Goal: Information Seeking & Learning: Find specific fact

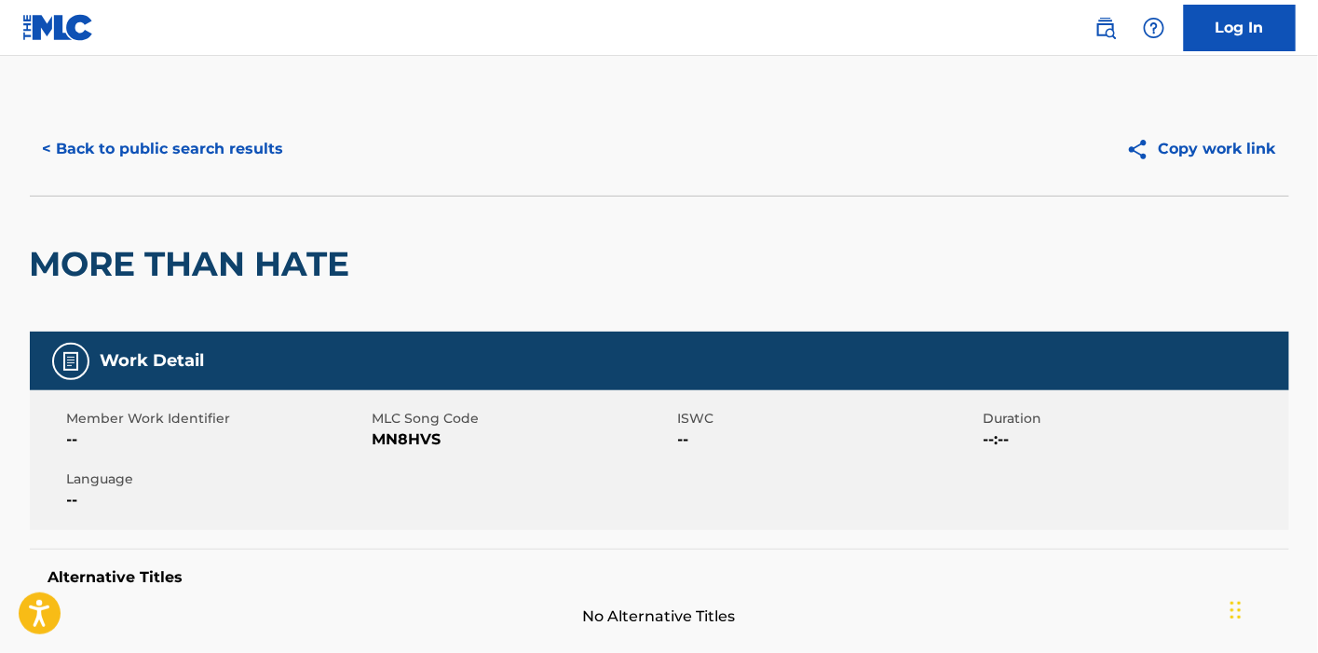
click at [167, 144] on button "< Back to public search results" at bounding box center [163, 149] width 267 height 47
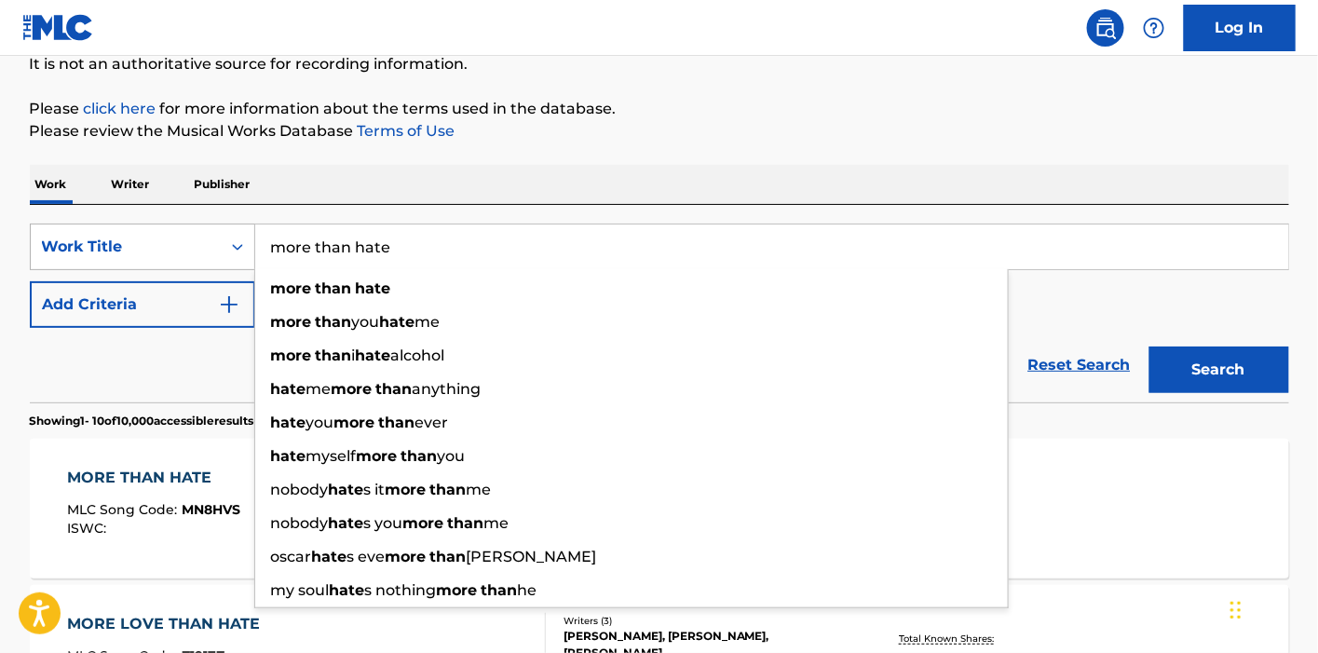
drag, startPoint x: 430, startPoint y: 249, endPoint x: 173, endPoint y: 237, distance: 257.2
click at [173, 237] on div "SearchWithCriteriad64d7512-a1c1-47b8-a7f5-2edb404d89d5 Work Title more than hat…" at bounding box center [659, 246] width 1259 height 47
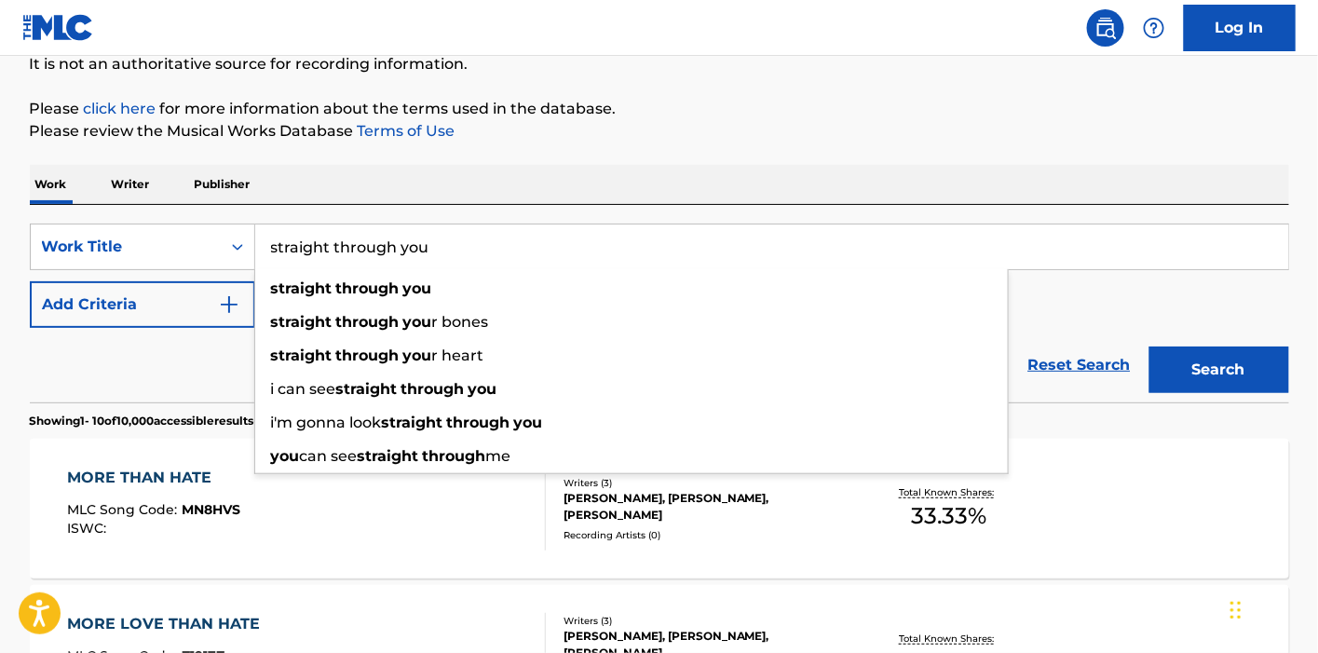
type input "straight through you"
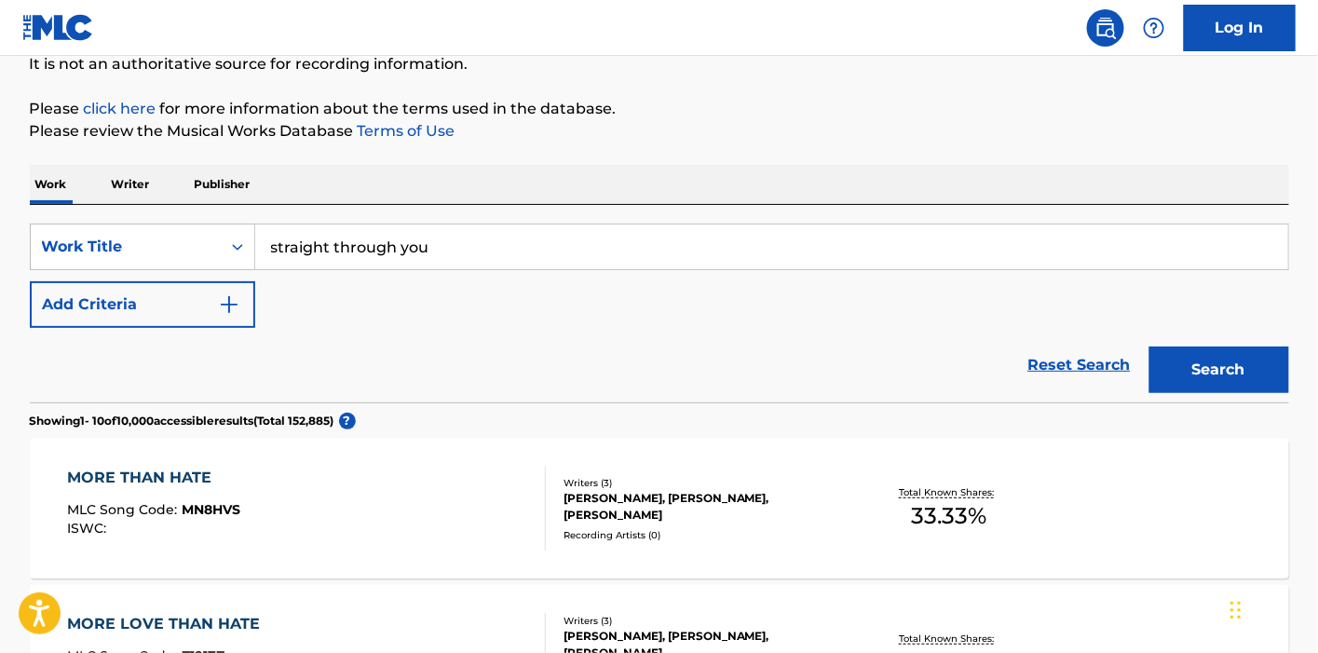
click at [149, 318] on button "Add Criteria" at bounding box center [142, 304] width 225 height 47
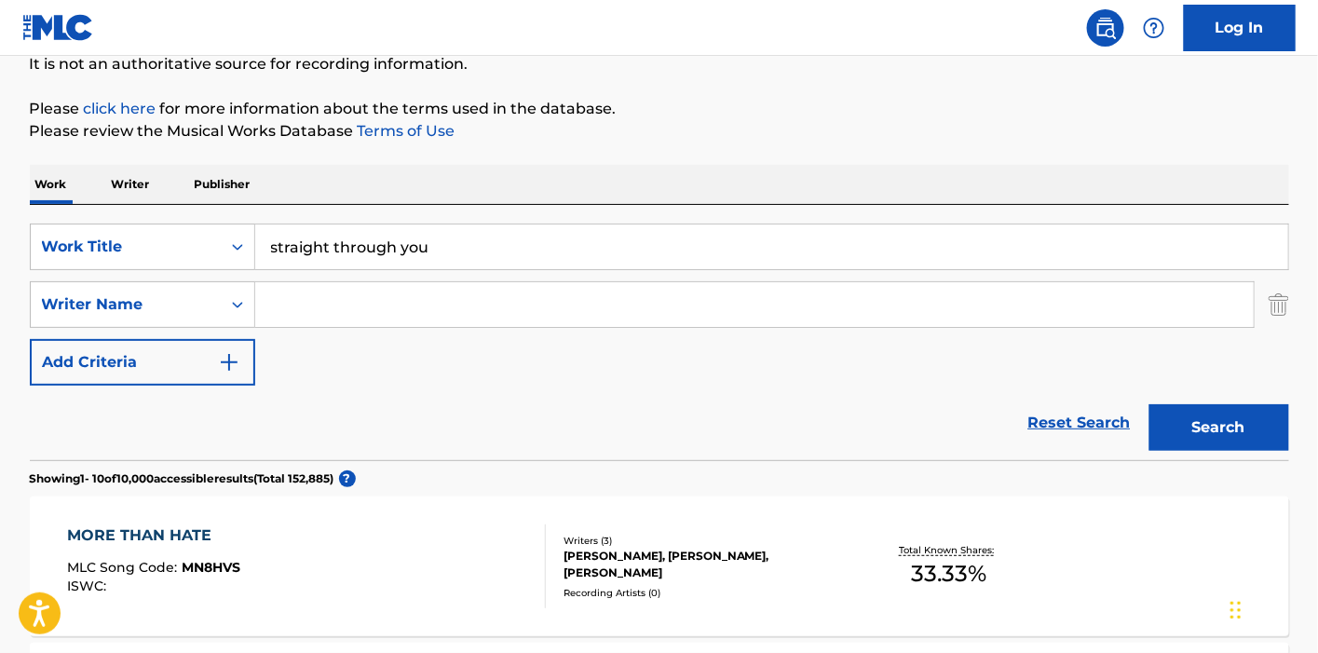
click at [343, 309] on input "Search Form" at bounding box center [754, 304] width 998 height 45
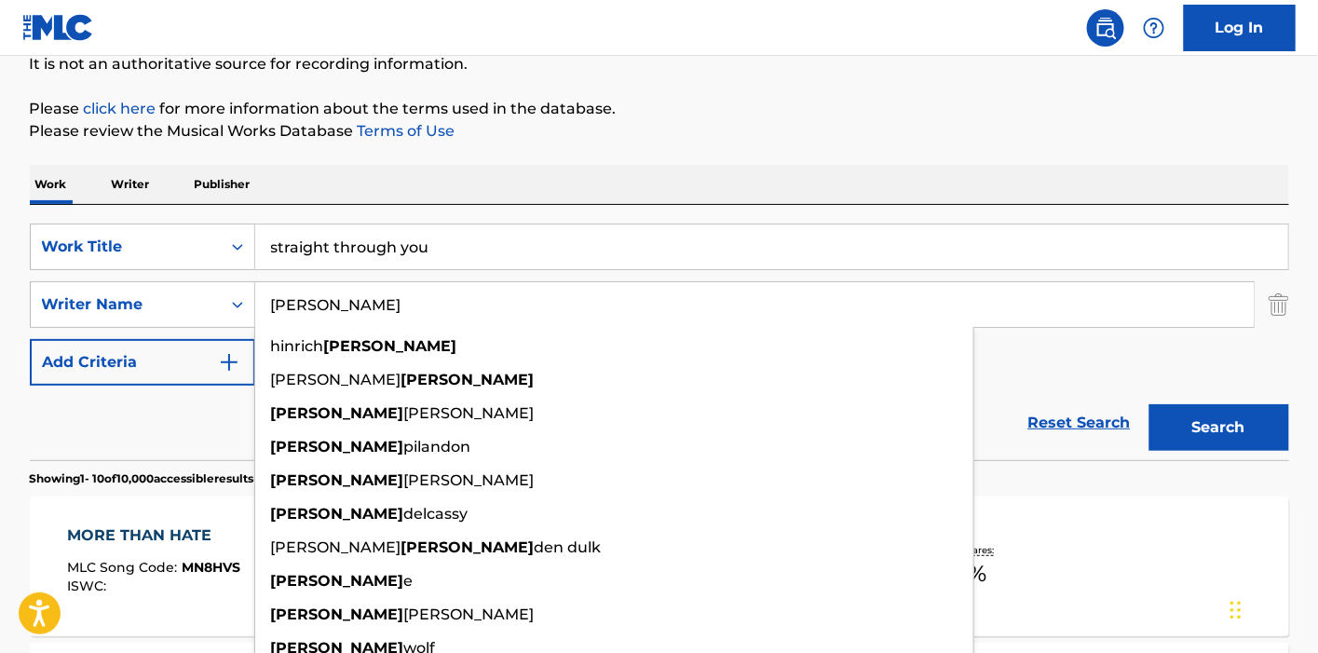
type input "[PERSON_NAME]"
click at [1149, 404] on button "Search" at bounding box center [1219, 427] width 140 height 47
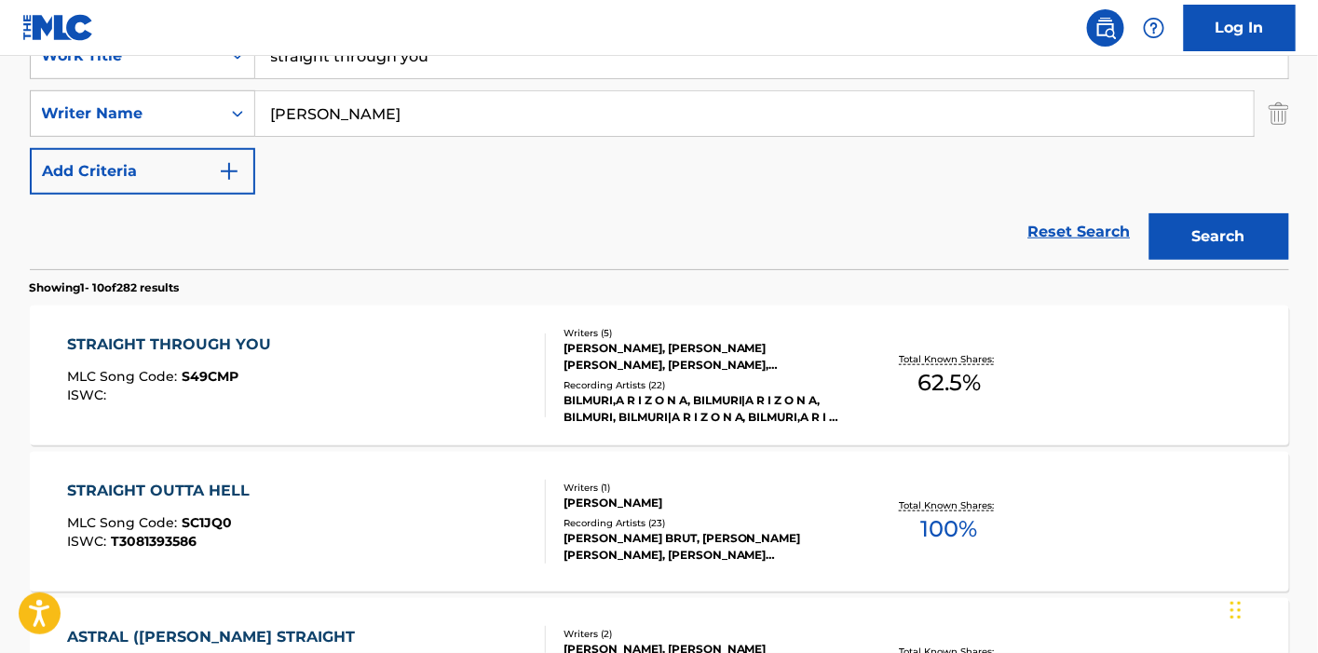
scroll to position [398, 0]
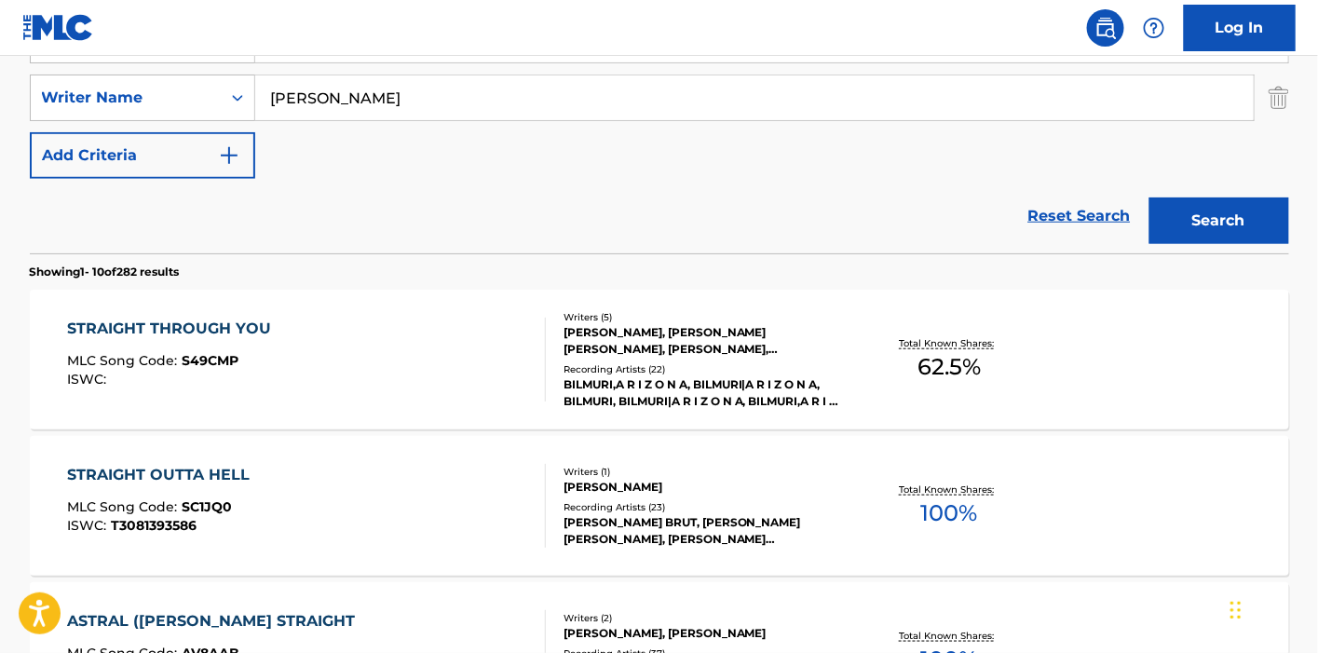
click at [831, 385] on div "BILMURI,A R I Z O N A, BILMURI|A R I Z O N A, BILMURI, BILMURI|A R I Z O N A, B…" at bounding box center [703, 393] width 281 height 34
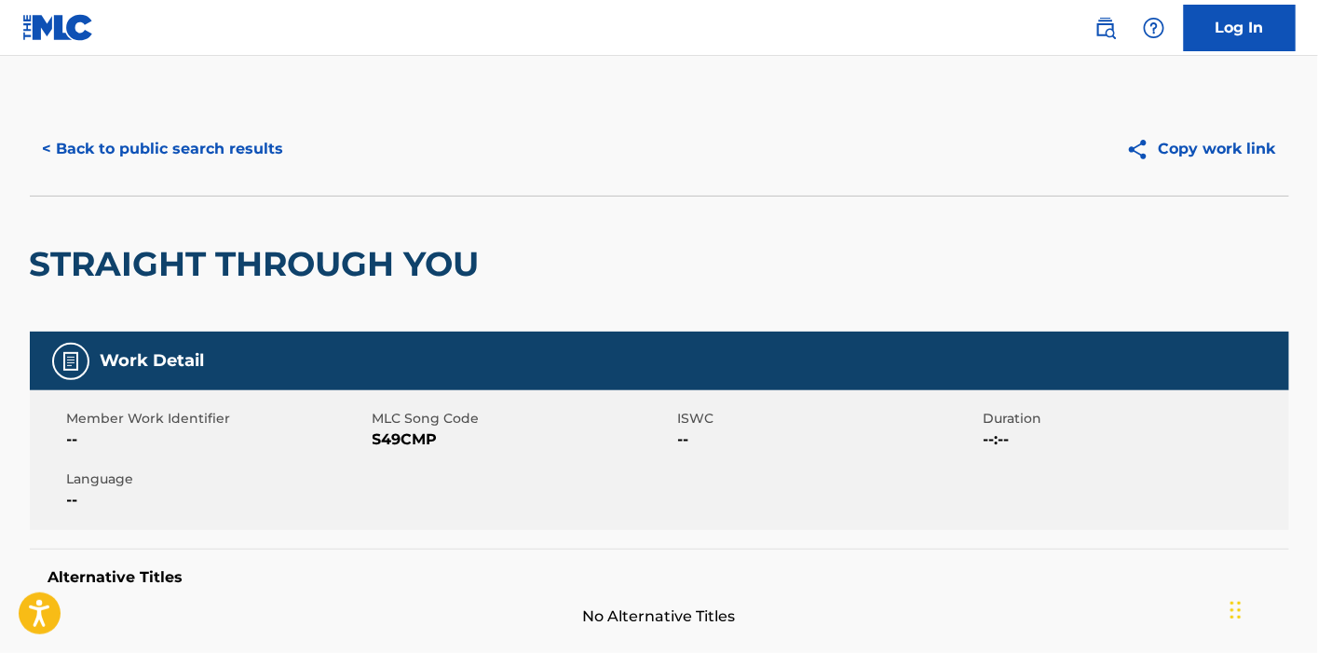
click at [124, 145] on button "< Back to public search results" at bounding box center [163, 149] width 267 height 47
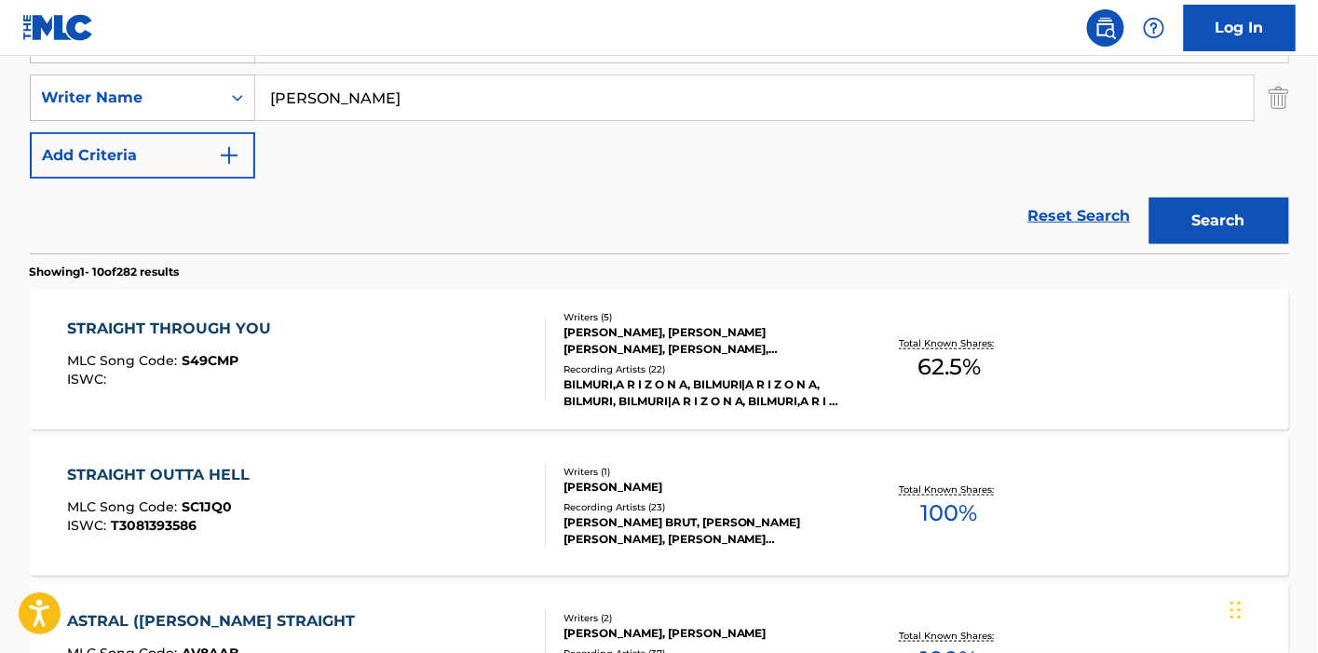
scroll to position [191, 0]
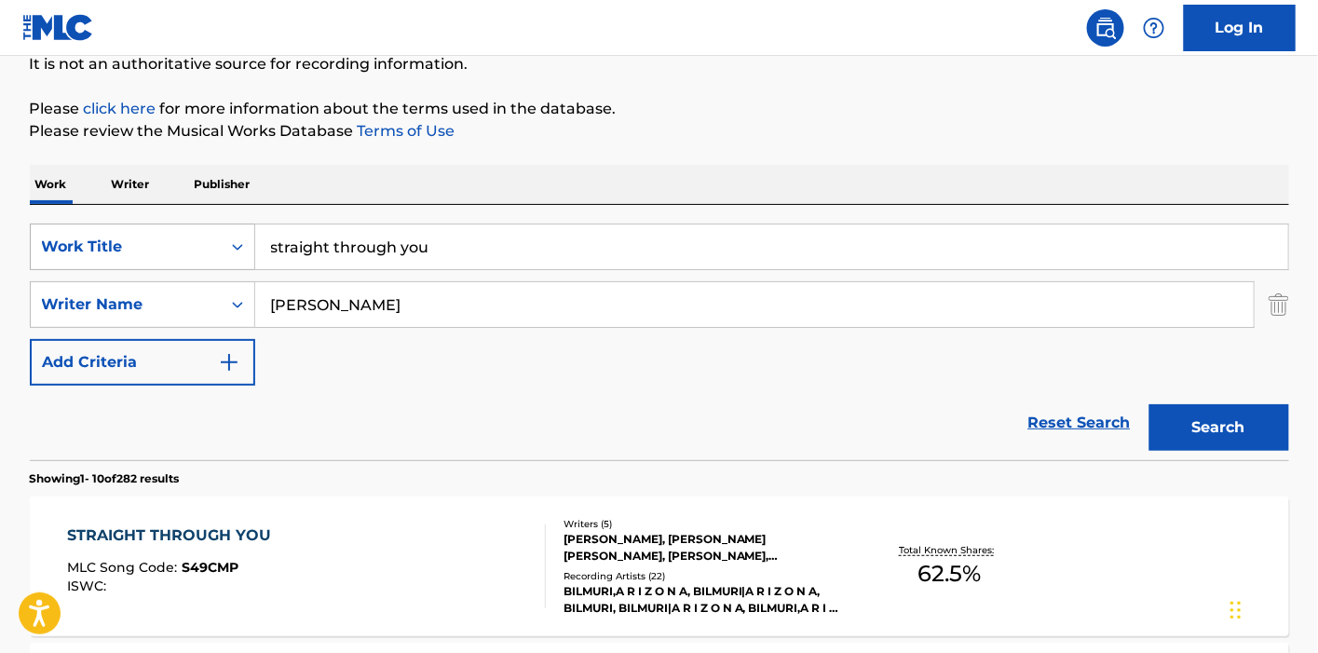
drag, startPoint x: 489, startPoint y: 244, endPoint x: 177, endPoint y: 234, distance: 312.1
click at [177, 234] on div "SearchWithCriteriad64d7512-a1c1-47b8-a7f5-2edb404d89d5 Work Title straight thro…" at bounding box center [659, 246] width 1259 height 47
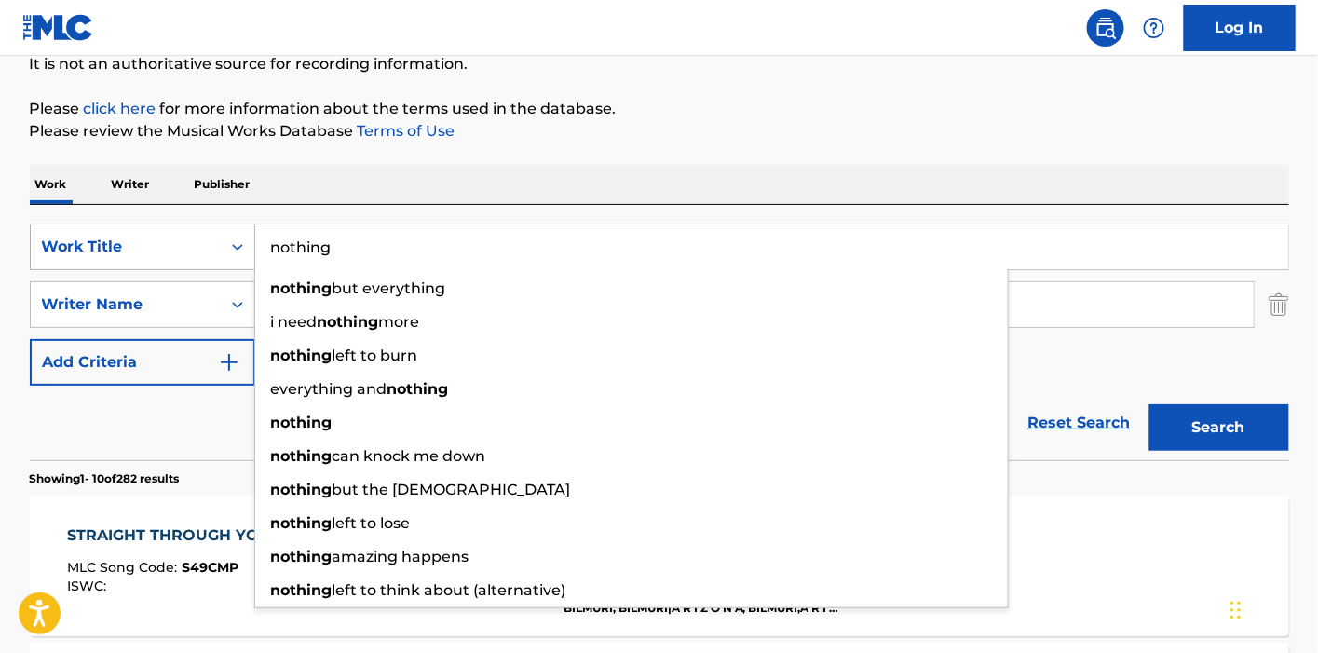
type input "nothing"
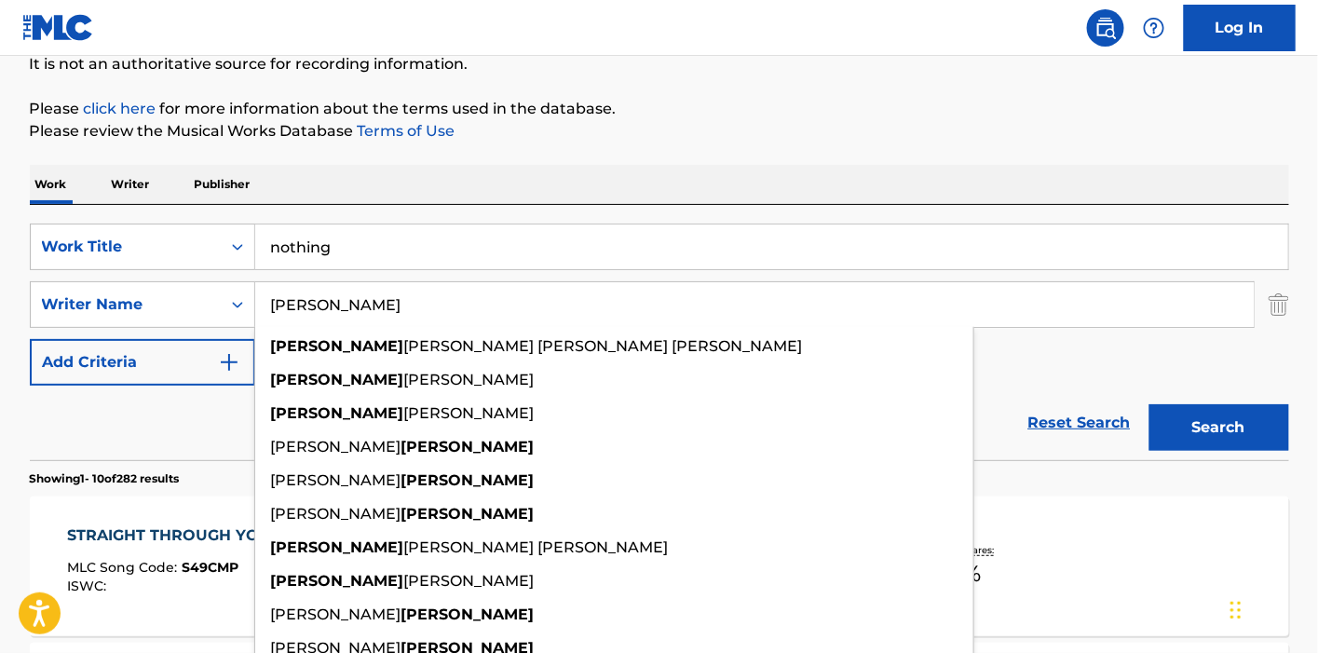
type input "[PERSON_NAME]"
click at [1149, 404] on button "Search" at bounding box center [1219, 427] width 140 height 47
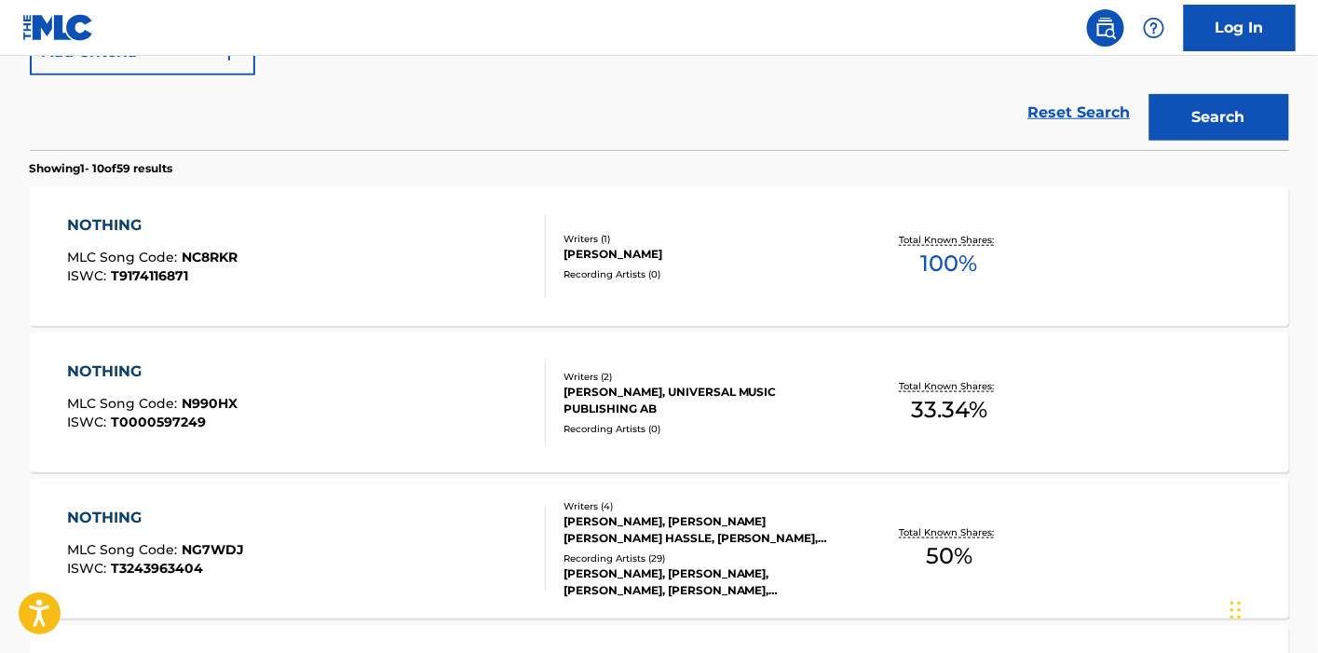
scroll to position [604, 0]
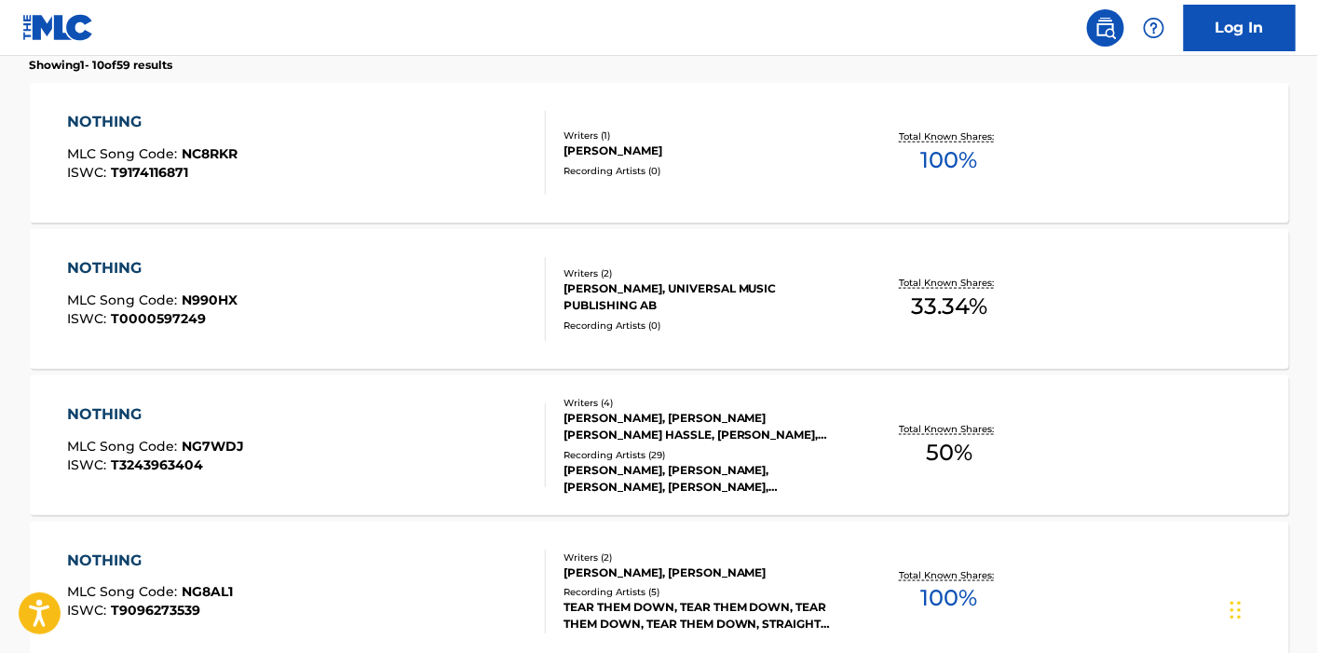
click at [516, 406] on div "NOTHING MLC Song Code : NG7WDJ ISWC : T3243963404" at bounding box center [306, 445] width 479 height 84
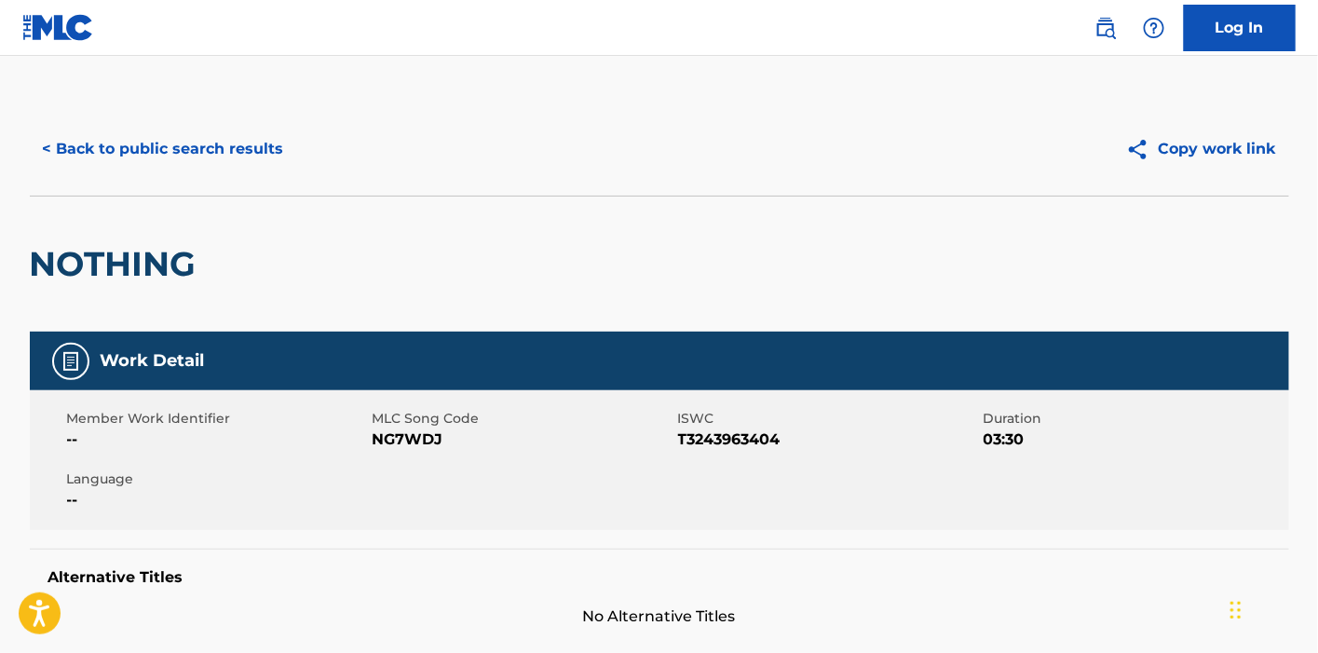
click at [207, 166] on button "< Back to public search results" at bounding box center [163, 149] width 267 height 47
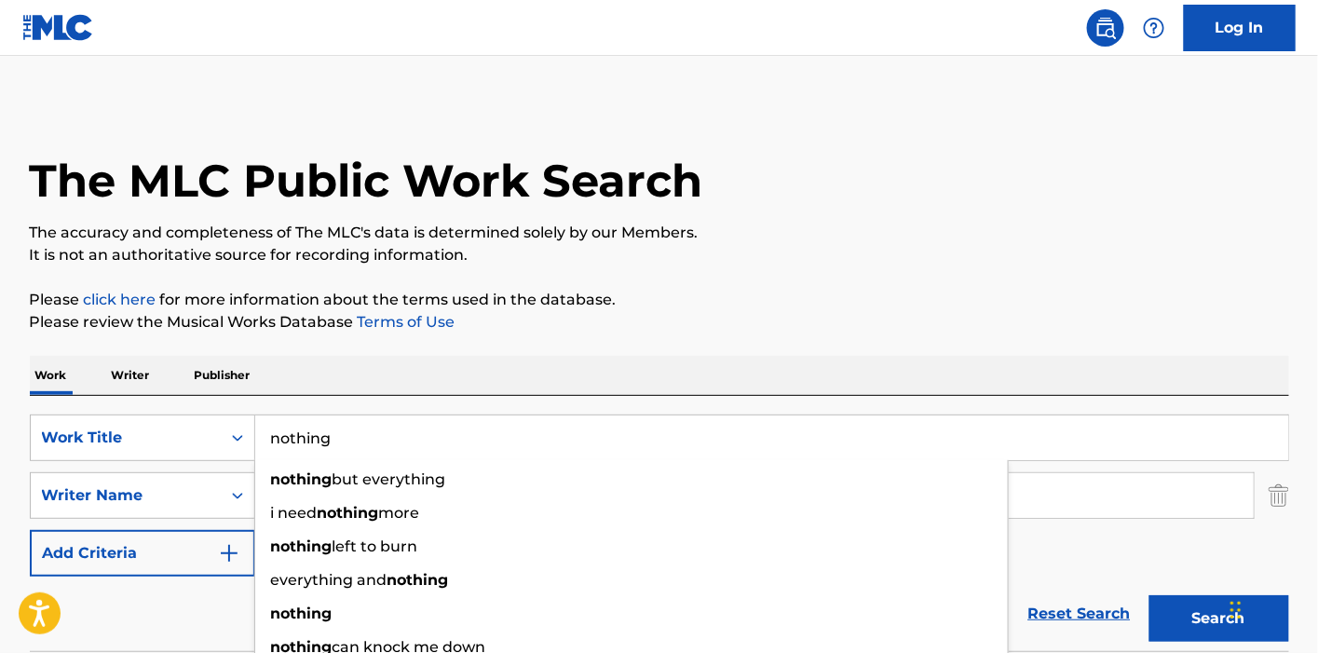
drag, startPoint x: 412, startPoint y: 453, endPoint x: 271, endPoint y: 440, distance: 141.1
click at [271, 440] on input "nothing" at bounding box center [771, 437] width 1033 height 45
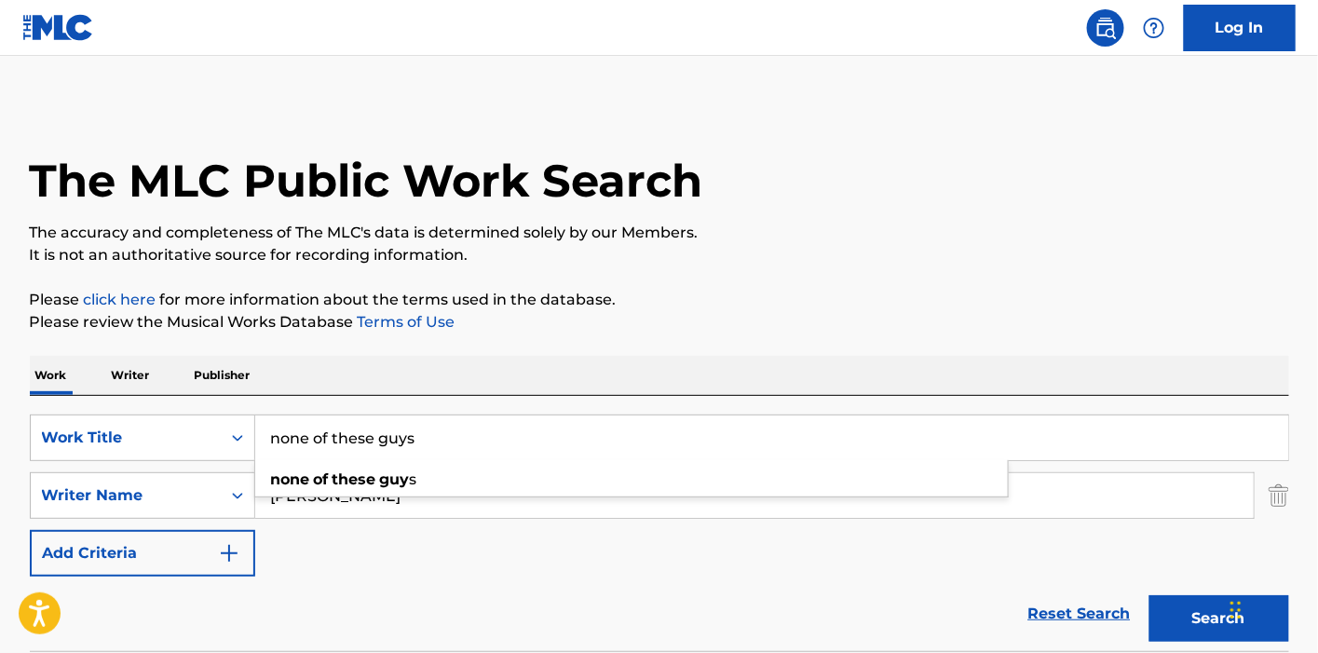
type input "none of these guys"
click at [1149, 595] on button "Search" at bounding box center [1219, 618] width 140 height 47
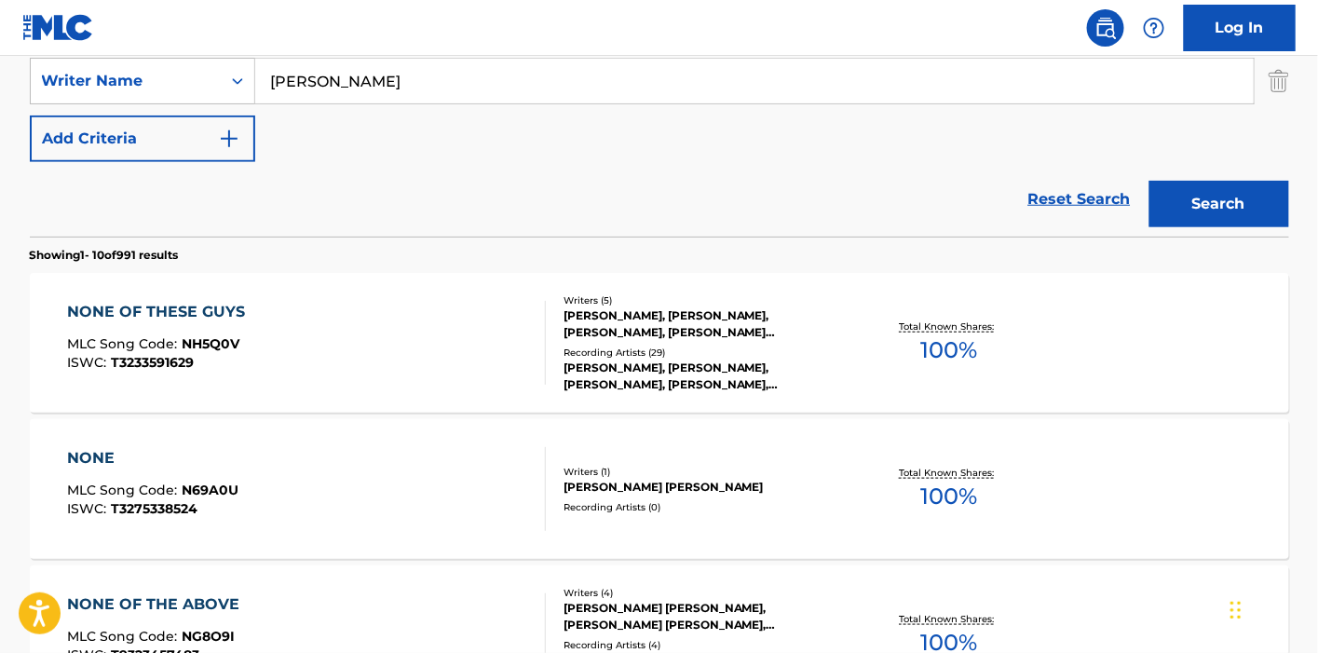
scroll to position [517, 0]
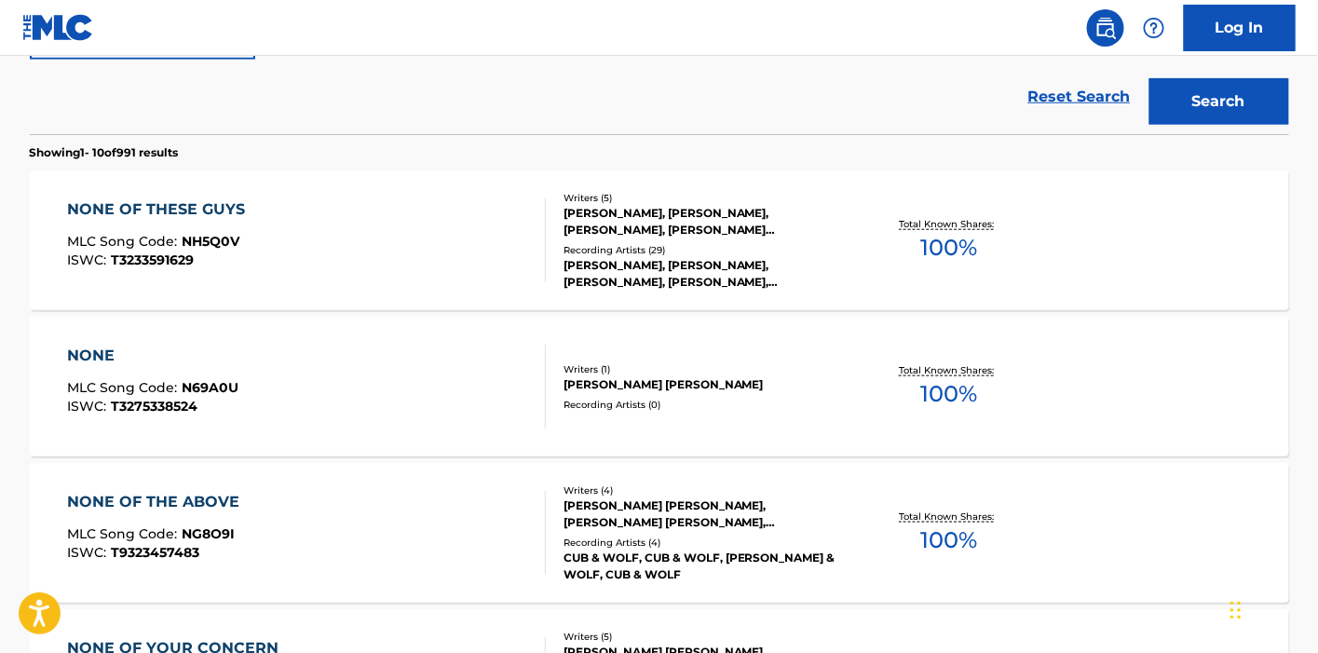
click at [489, 201] on div "NONE OF THESE GUYS MLC Song Code : NH5Q0V ISWC : T3233591629" at bounding box center [306, 240] width 479 height 84
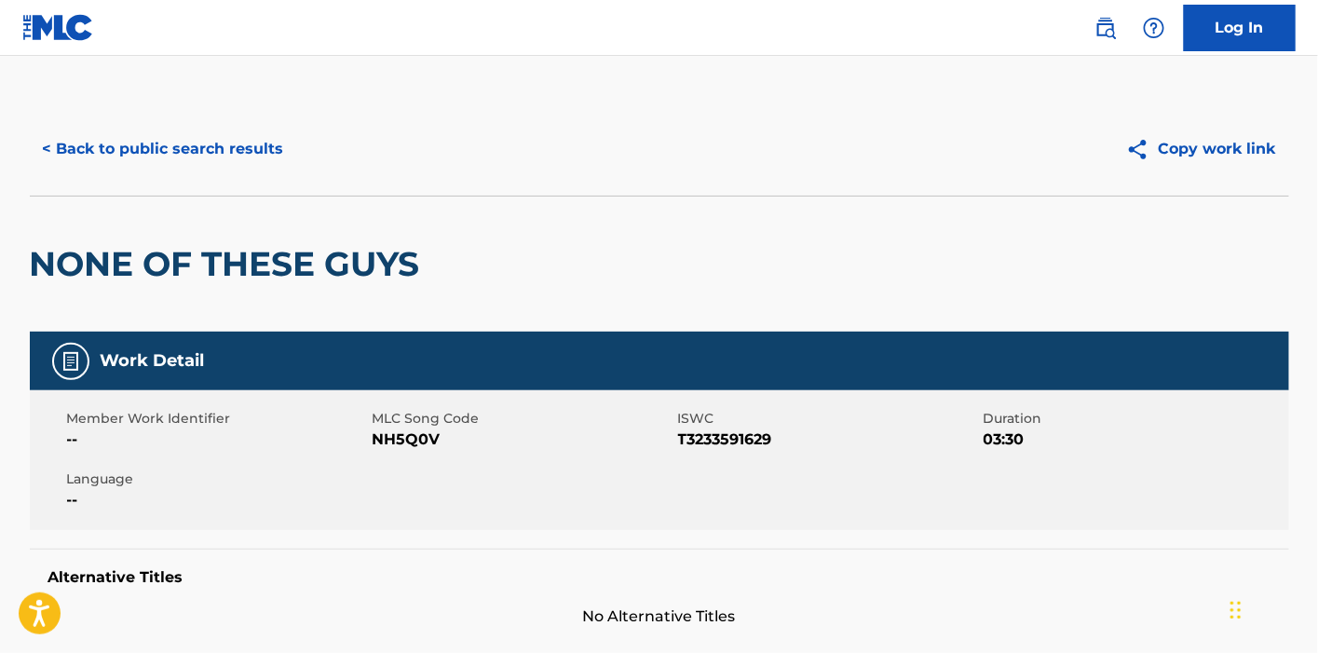
click at [110, 149] on button "< Back to public search results" at bounding box center [163, 149] width 267 height 47
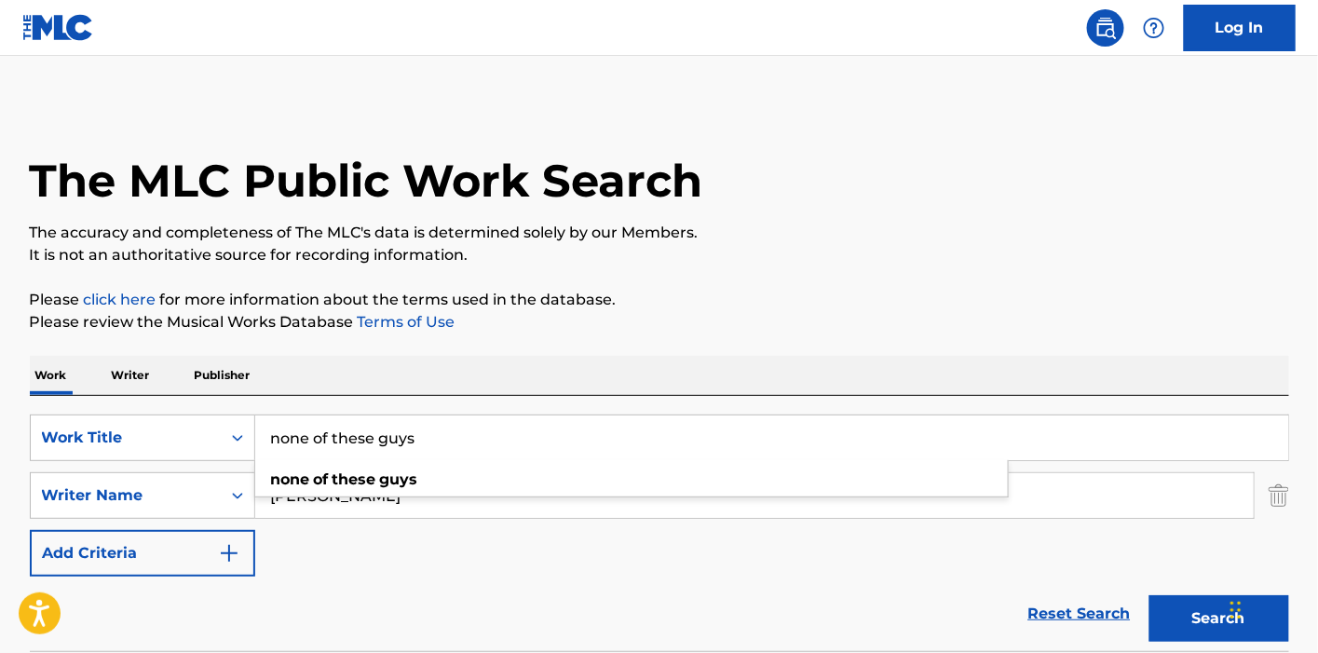
drag, startPoint x: 446, startPoint y: 448, endPoint x: 259, endPoint y: 441, distance: 187.3
click at [259, 441] on input "none of these guys" at bounding box center [771, 437] width 1033 height 45
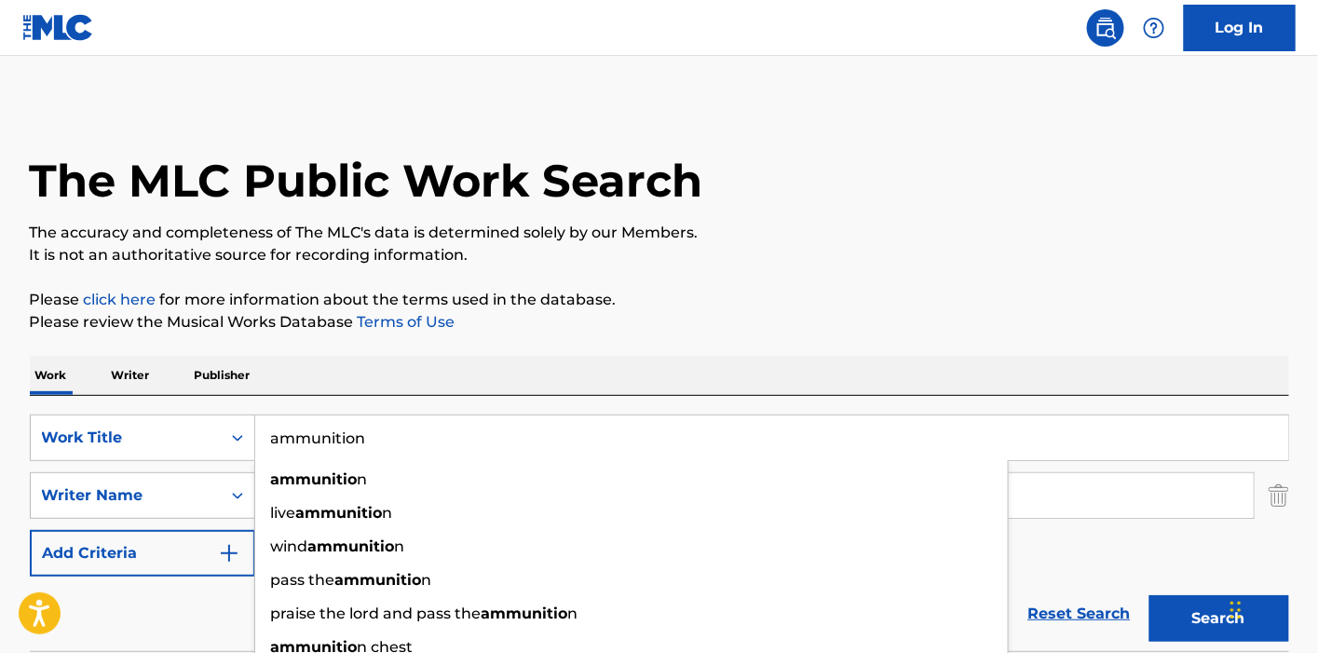
type input "ammunition"
click at [1149, 595] on button "Search" at bounding box center [1219, 618] width 140 height 47
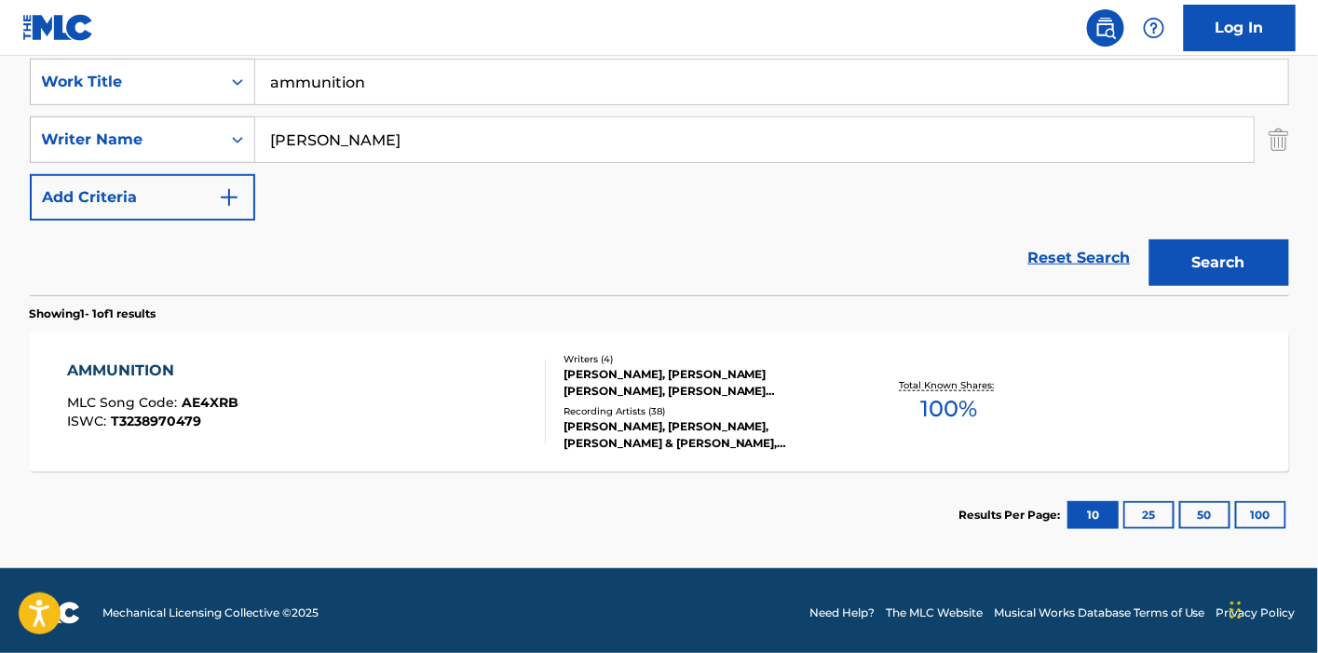
scroll to position [358, 0]
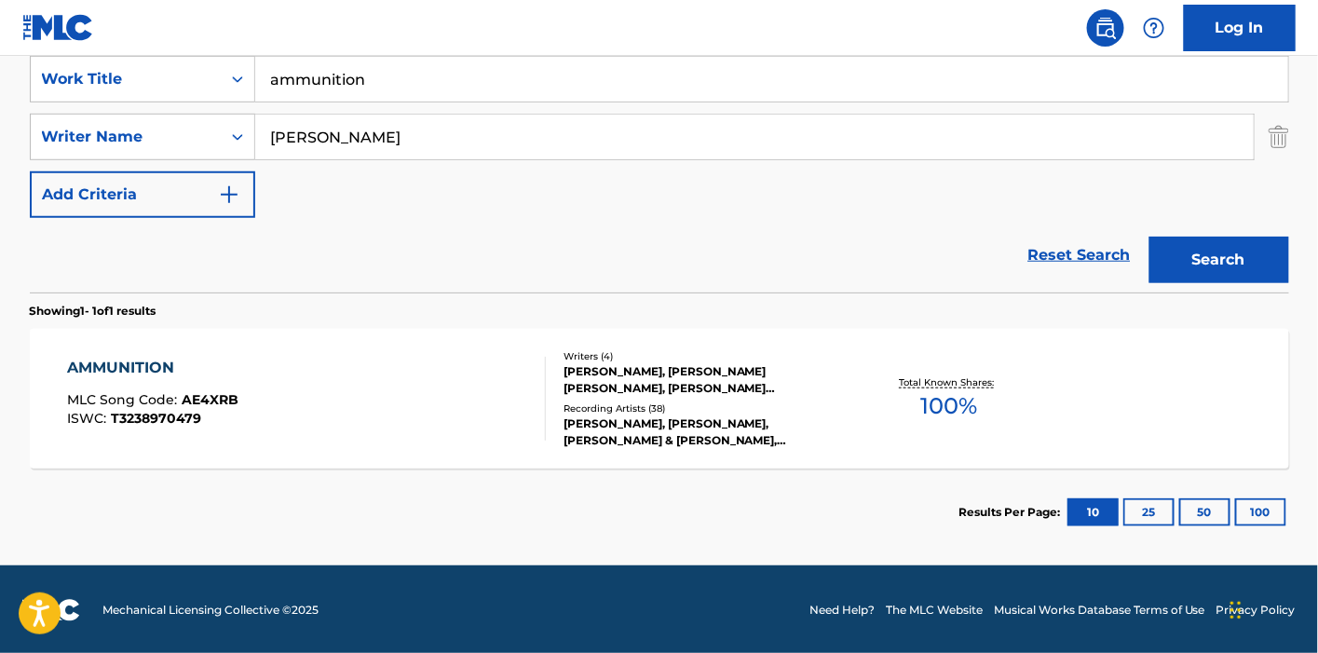
click at [598, 386] on div "[PERSON_NAME], [PERSON_NAME] [PERSON_NAME], [PERSON_NAME] [PERSON_NAME], [PERSO…" at bounding box center [703, 380] width 281 height 34
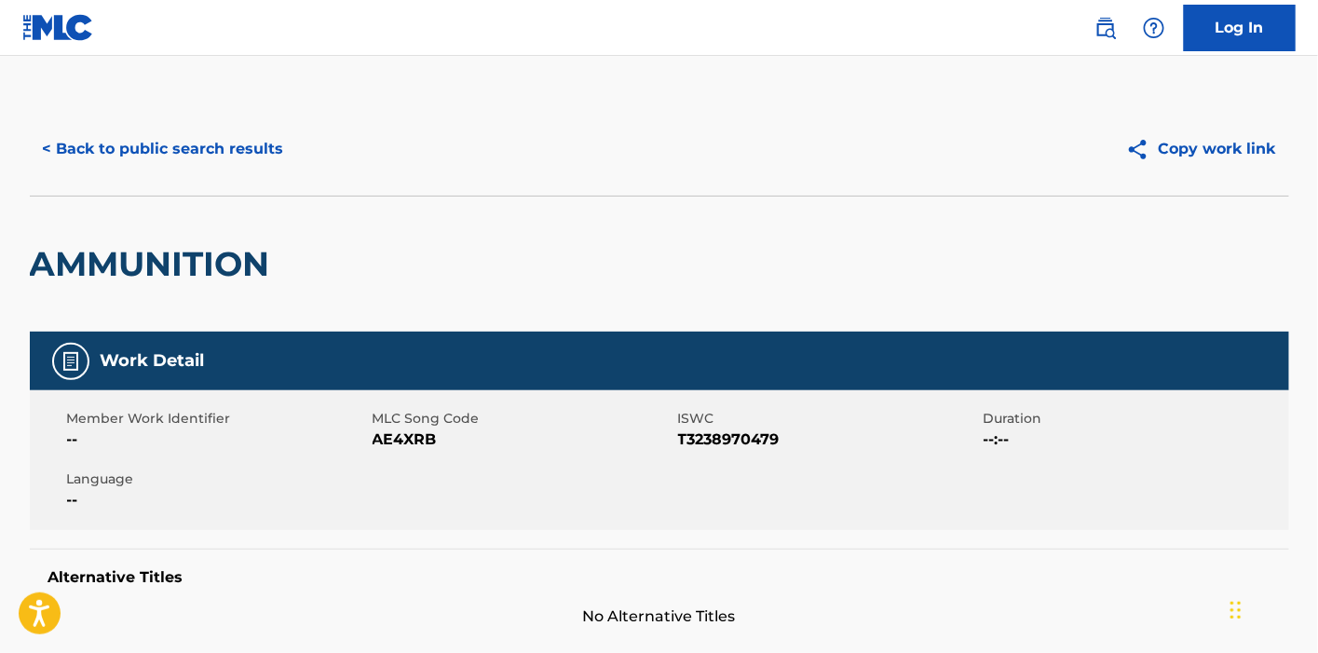
click at [112, 150] on button "< Back to public search results" at bounding box center [163, 149] width 267 height 47
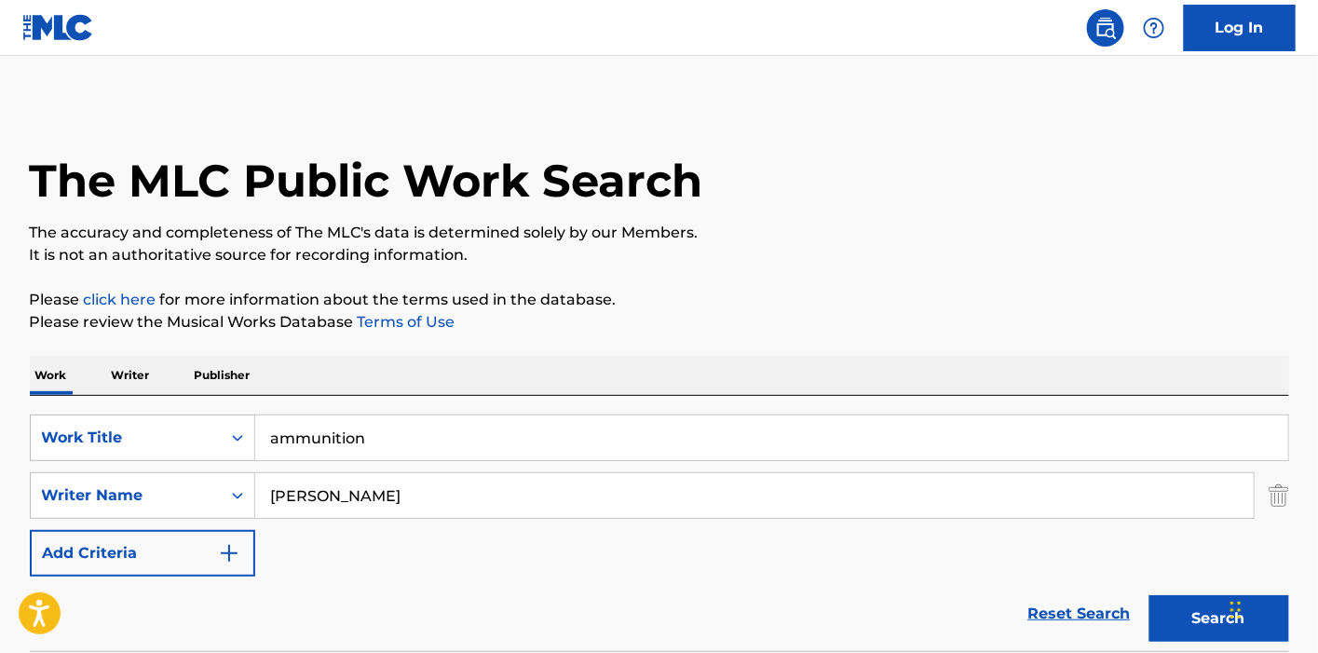
scroll to position [252, 0]
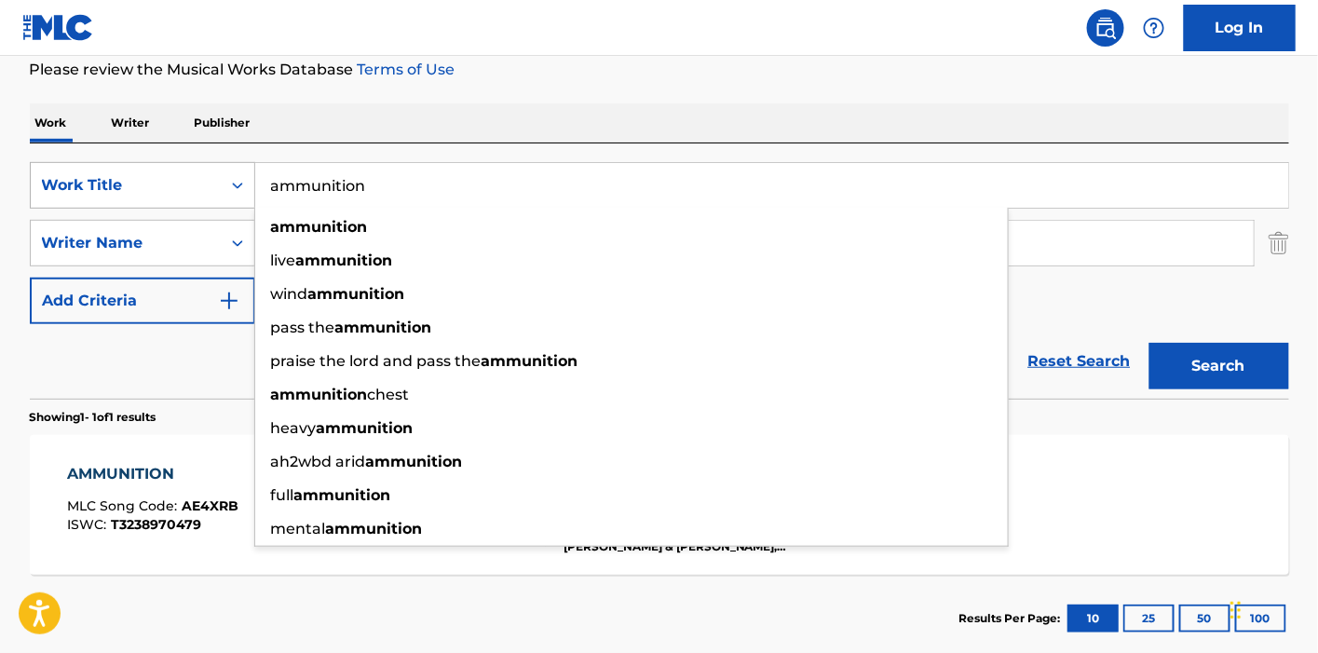
drag, startPoint x: 412, startPoint y: 184, endPoint x: 225, endPoint y: 179, distance: 186.3
click at [225, 179] on div "SearchWithCriteriad64d7512-a1c1-47b8-a7f5-2edb404d89d5 Work Title ammunition am…" at bounding box center [659, 185] width 1259 height 47
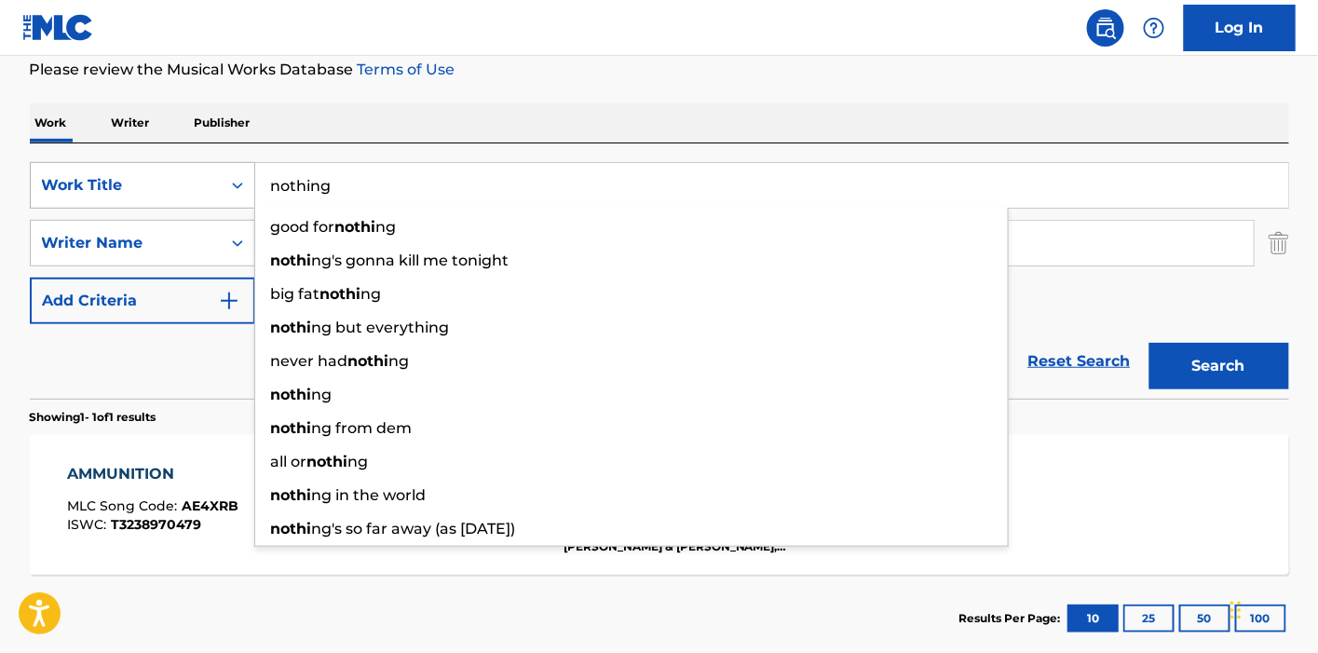
type input "nothing"
click at [1149, 343] on button "Search" at bounding box center [1219, 366] width 140 height 47
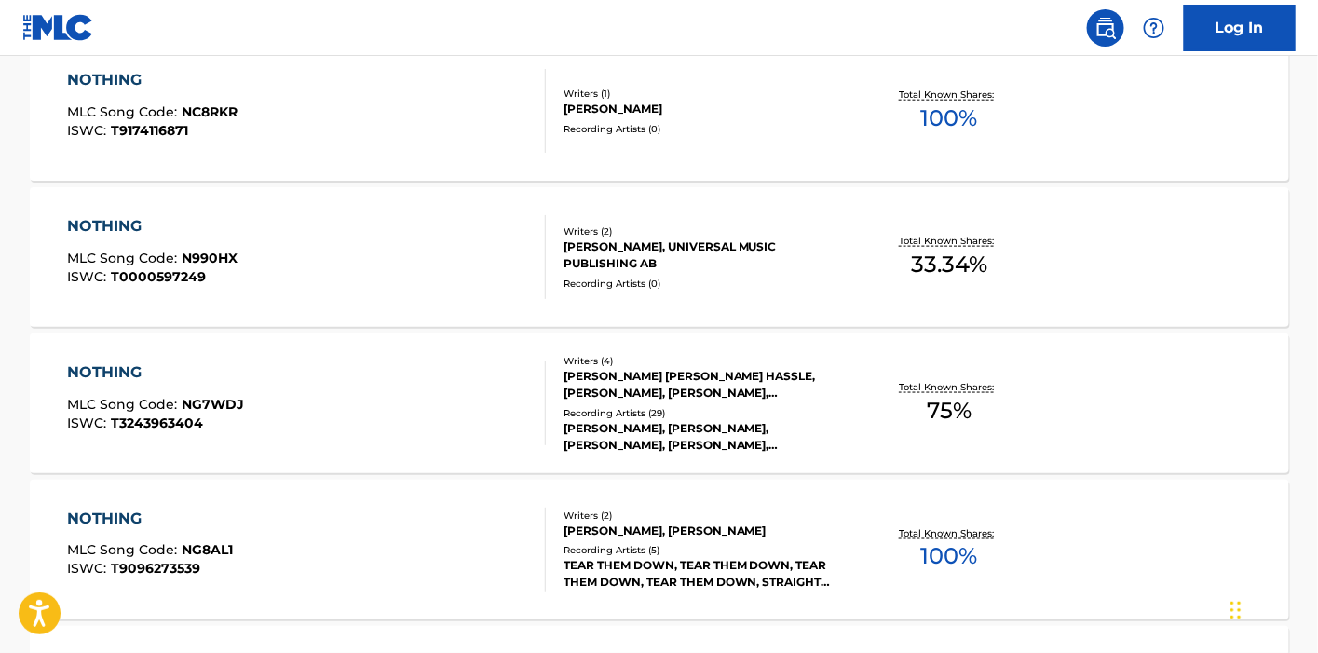
scroll to position [667, 0]
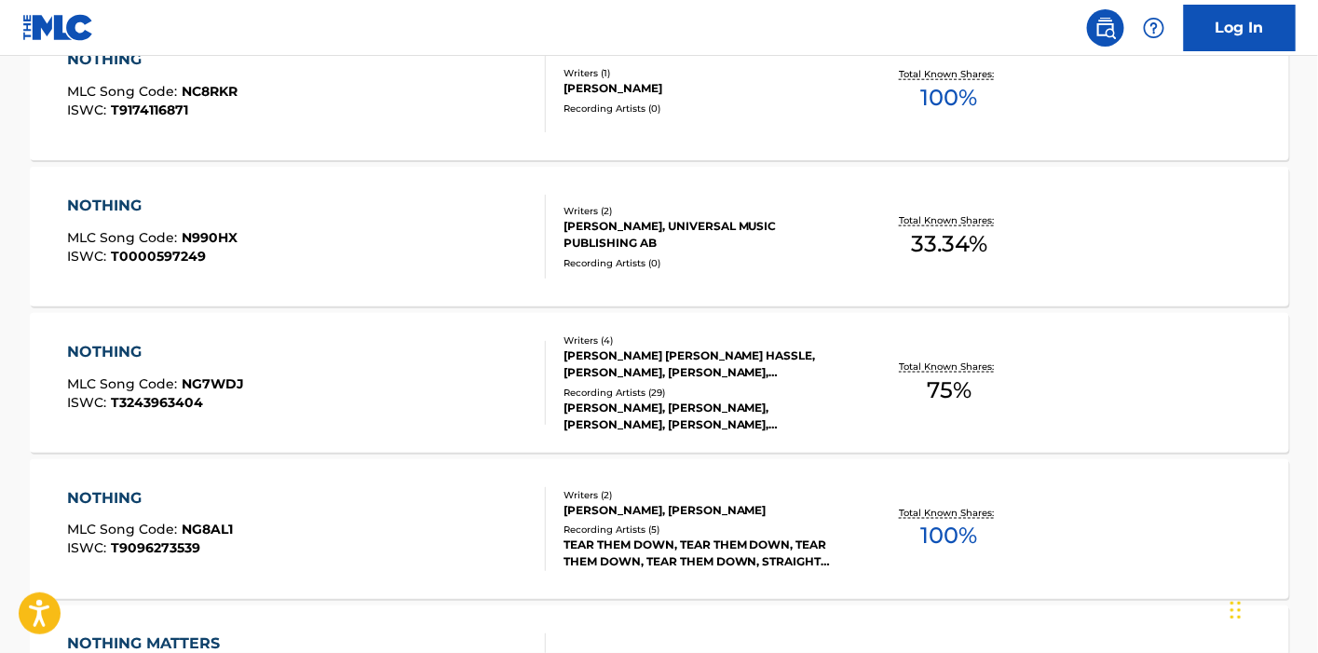
click at [395, 393] on div "NOTHING MLC Song Code : NG7WDJ ISWC : T3243963404" at bounding box center [306, 383] width 479 height 84
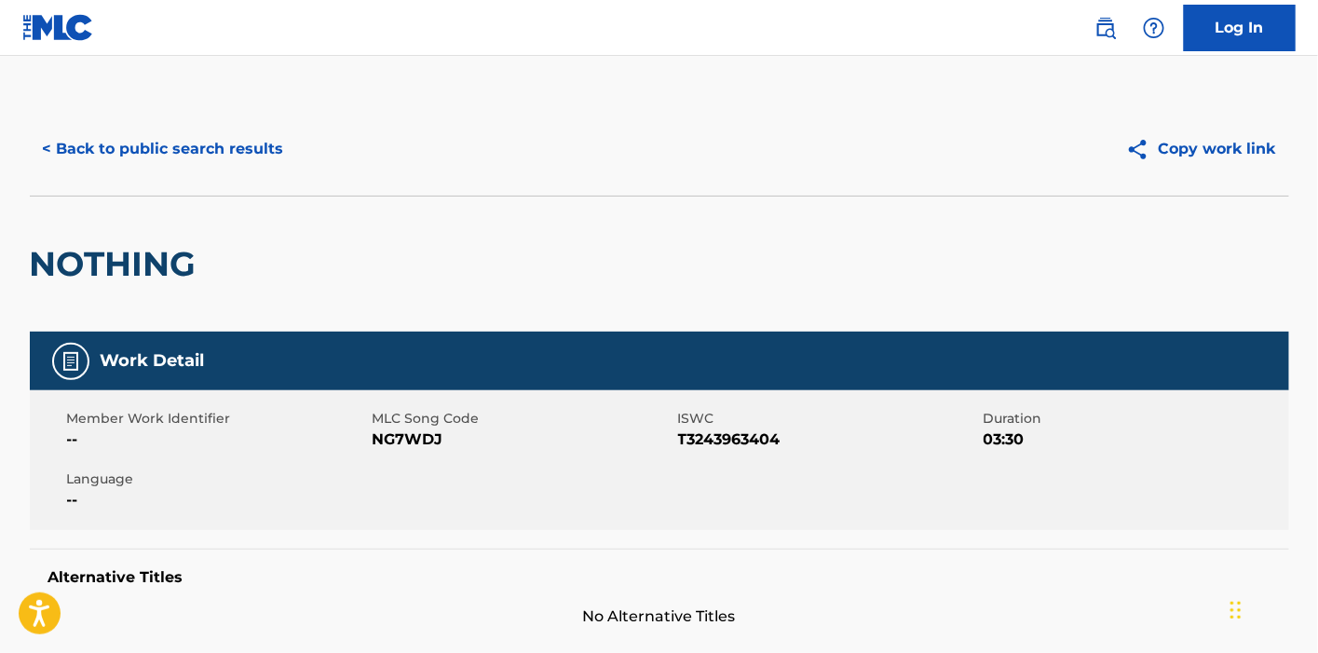
click at [241, 162] on button "< Back to public search results" at bounding box center [163, 149] width 267 height 47
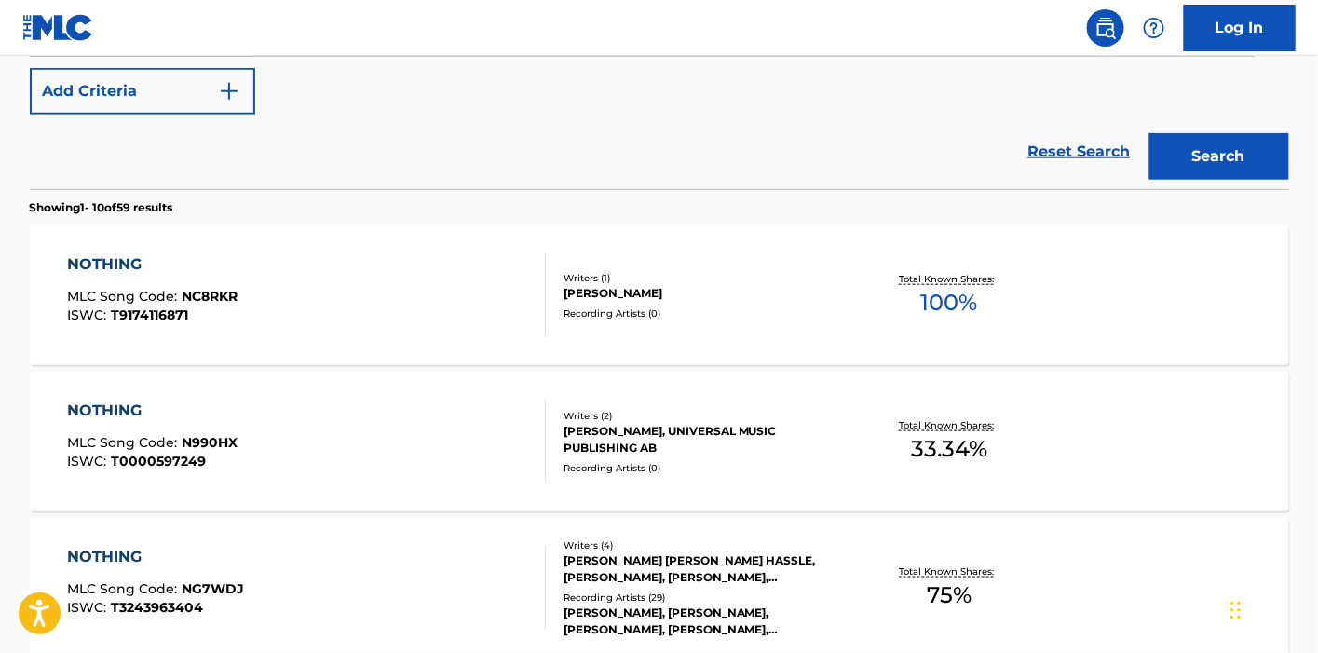
scroll to position [151, 0]
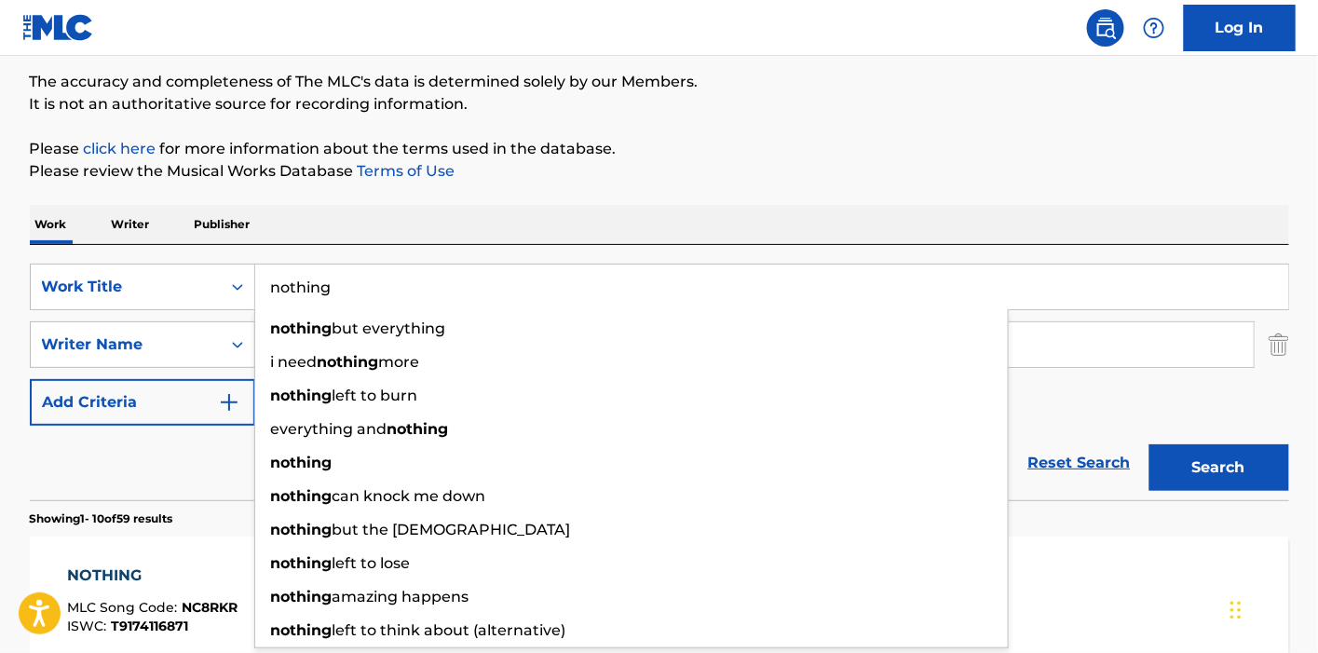
drag, startPoint x: 340, startPoint y: 282, endPoint x: 265, endPoint y: 264, distance: 76.6
click at [265, 264] on input "nothing" at bounding box center [771, 286] width 1033 height 45
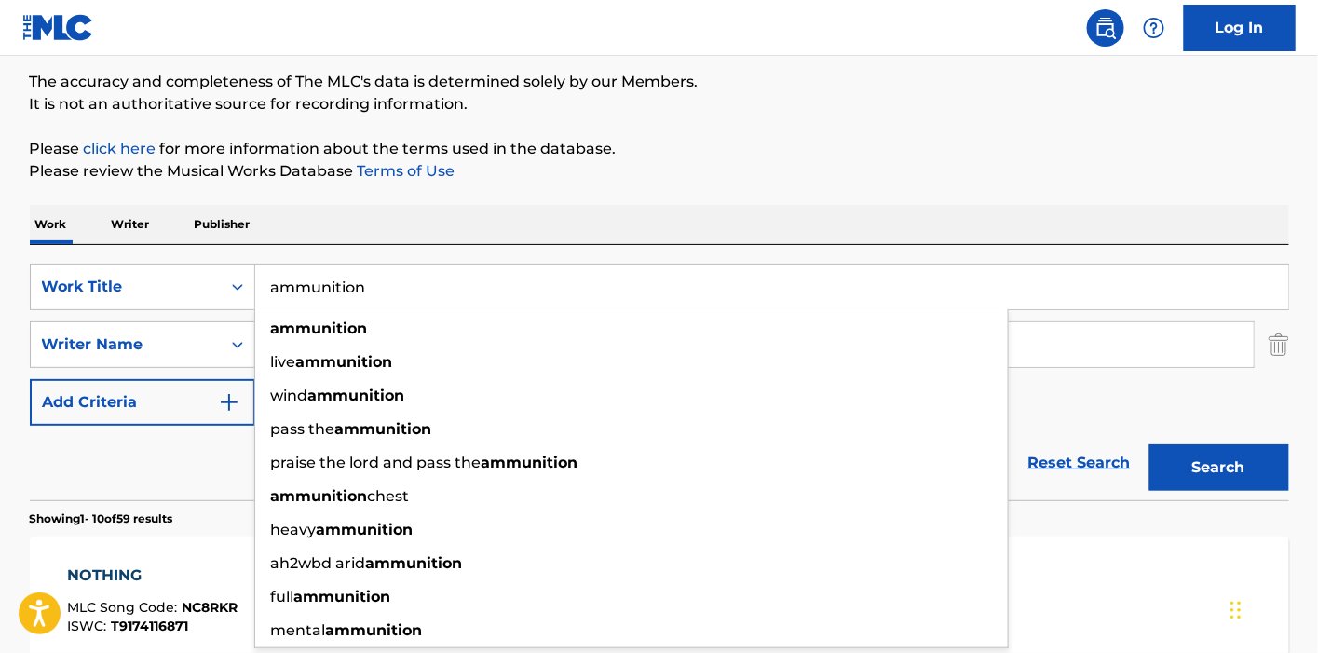
type input "ammunition"
click at [1149, 444] on button "Search" at bounding box center [1219, 467] width 140 height 47
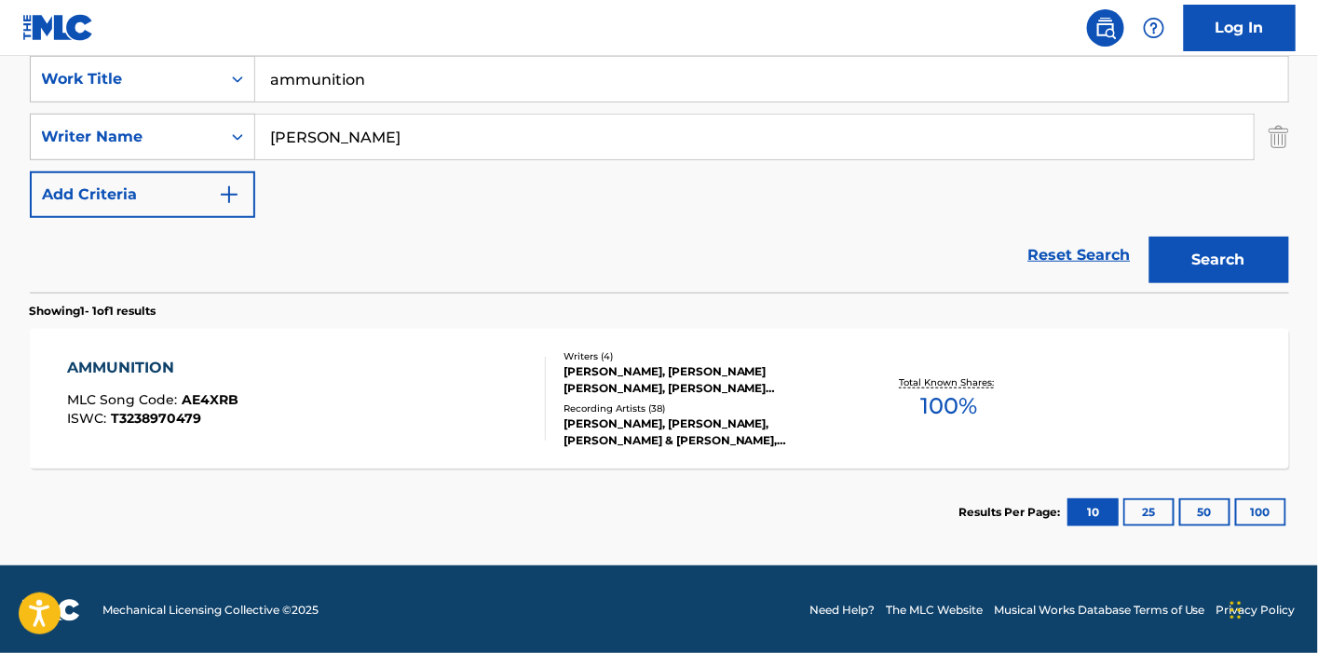
scroll to position [358, 0]
click at [345, 391] on div "AMMUNITION MLC Song Code : AE4XRB ISWC : T3238970479" at bounding box center [306, 399] width 479 height 84
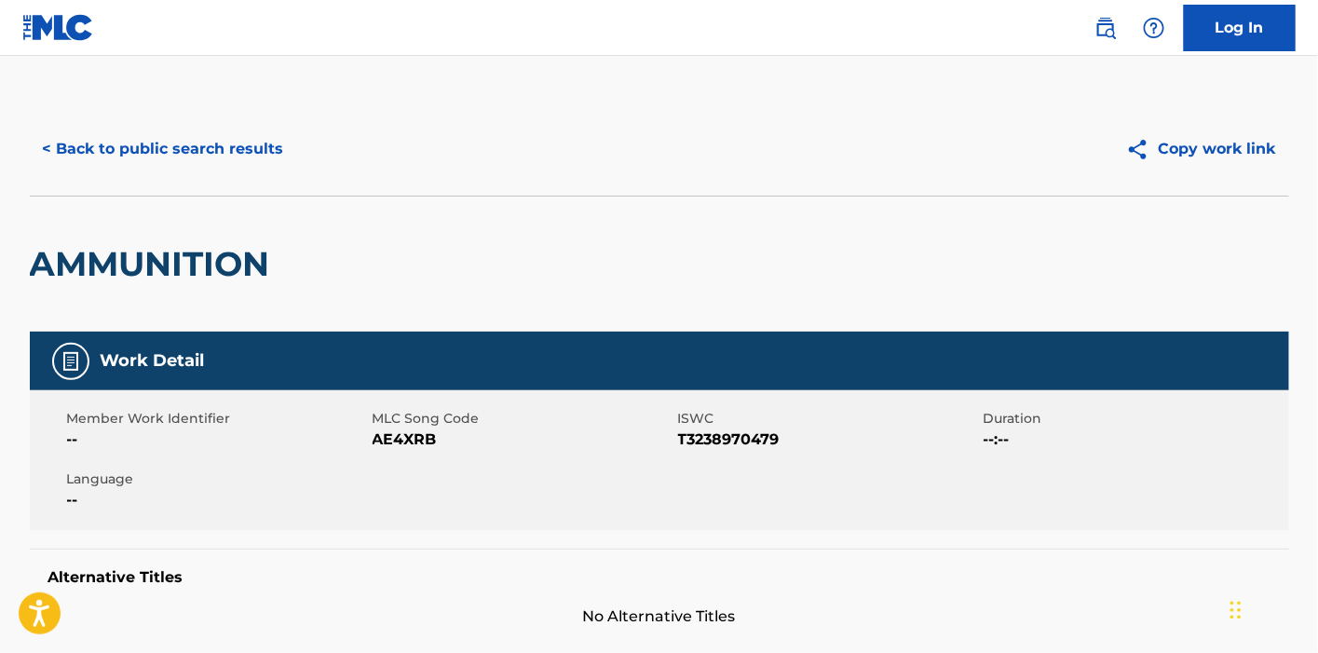
click at [1250, 137] on button "Copy work link" at bounding box center [1201, 149] width 176 height 47
click at [88, 141] on button "< Back to public search results" at bounding box center [163, 149] width 267 height 47
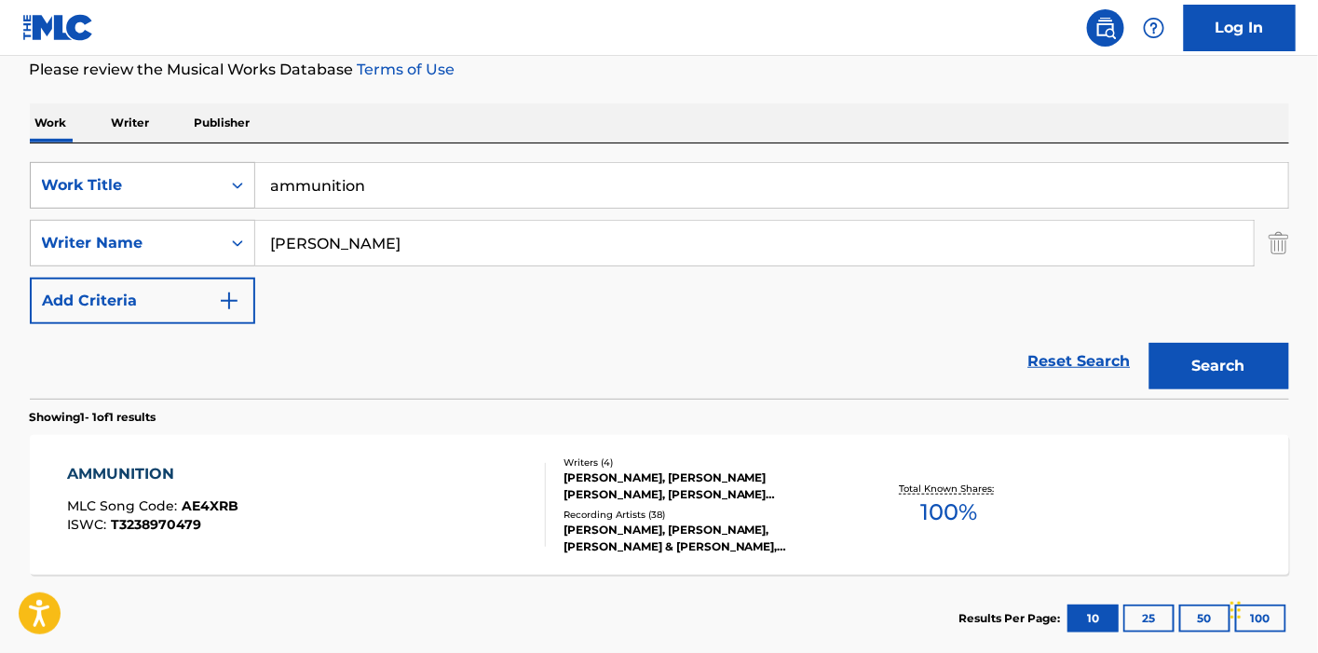
drag, startPoint x: 405, startPoint y: 193, endPoint x: 189, endPoint y: 192, distance: 216.0
click at [189, 192] on div "SearchWithCriteriad64d7512-a1c1-47b8-a7f5-2edb404d89d5 Work Title ammunition" at bounding box center [659, 185] width 1259 height 47
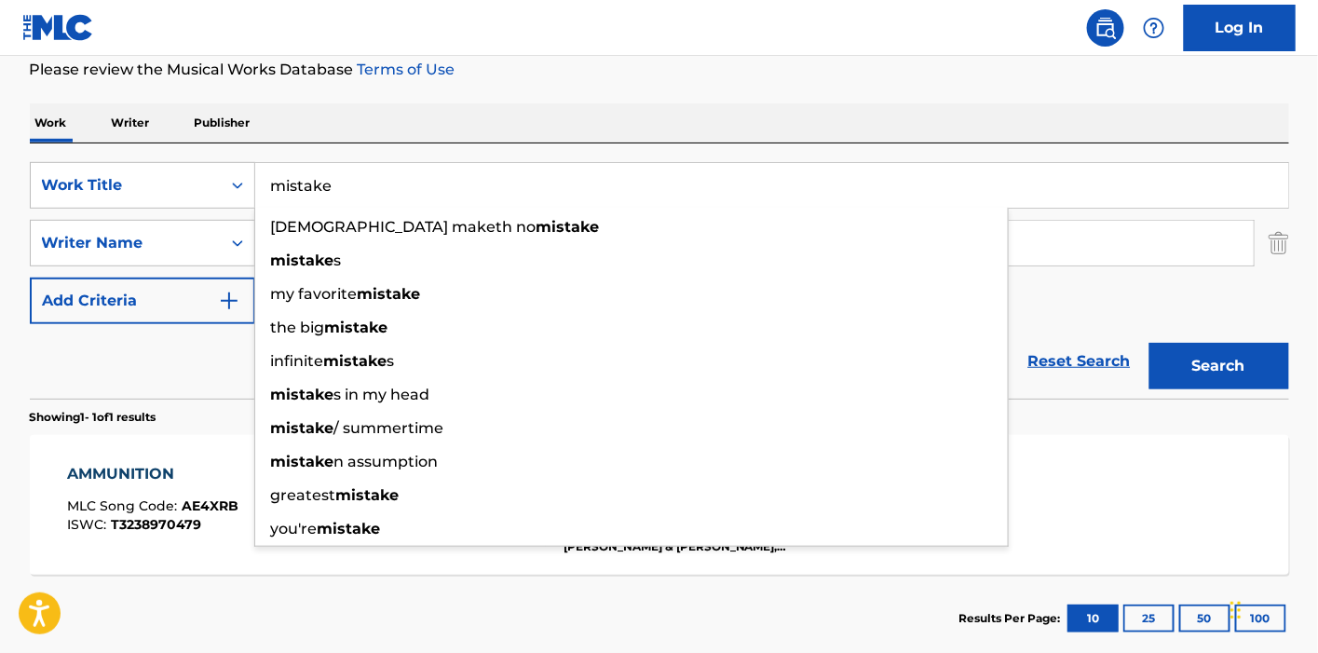
type input "mistake"
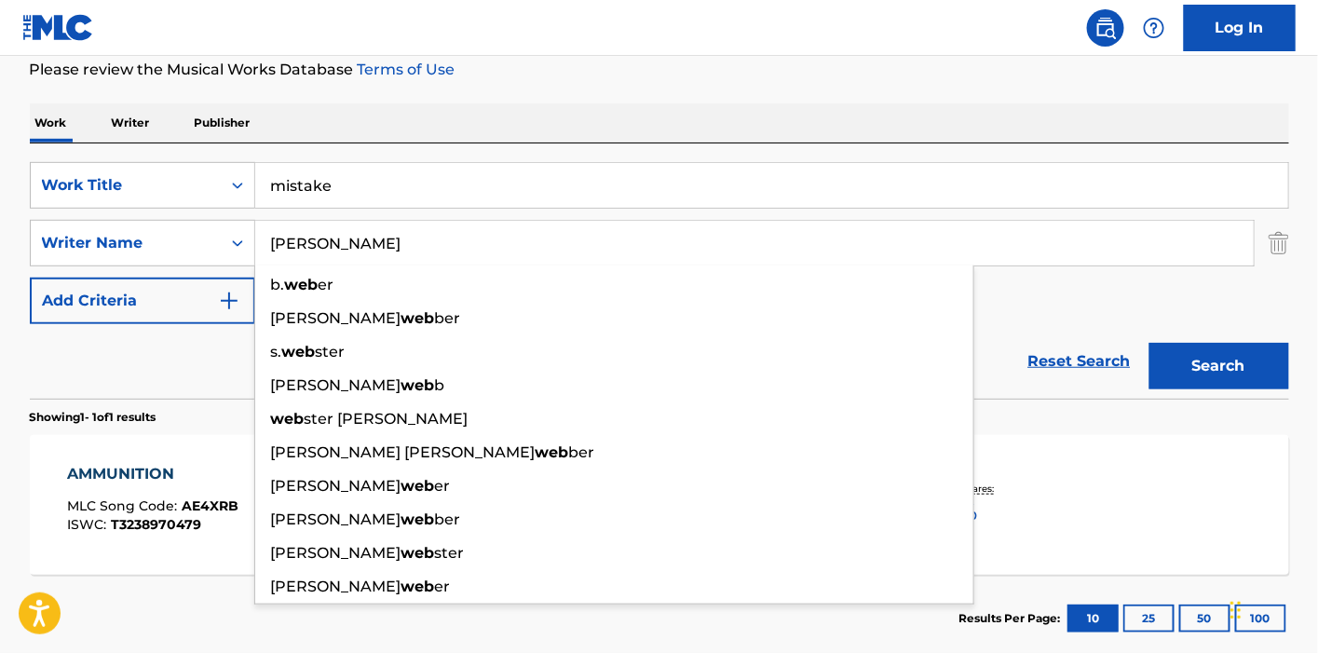
type input "[PERSON_NAME]"
click at [1149, 343] on button "Search" at bounding box center [1219, 366] width 140 height 47
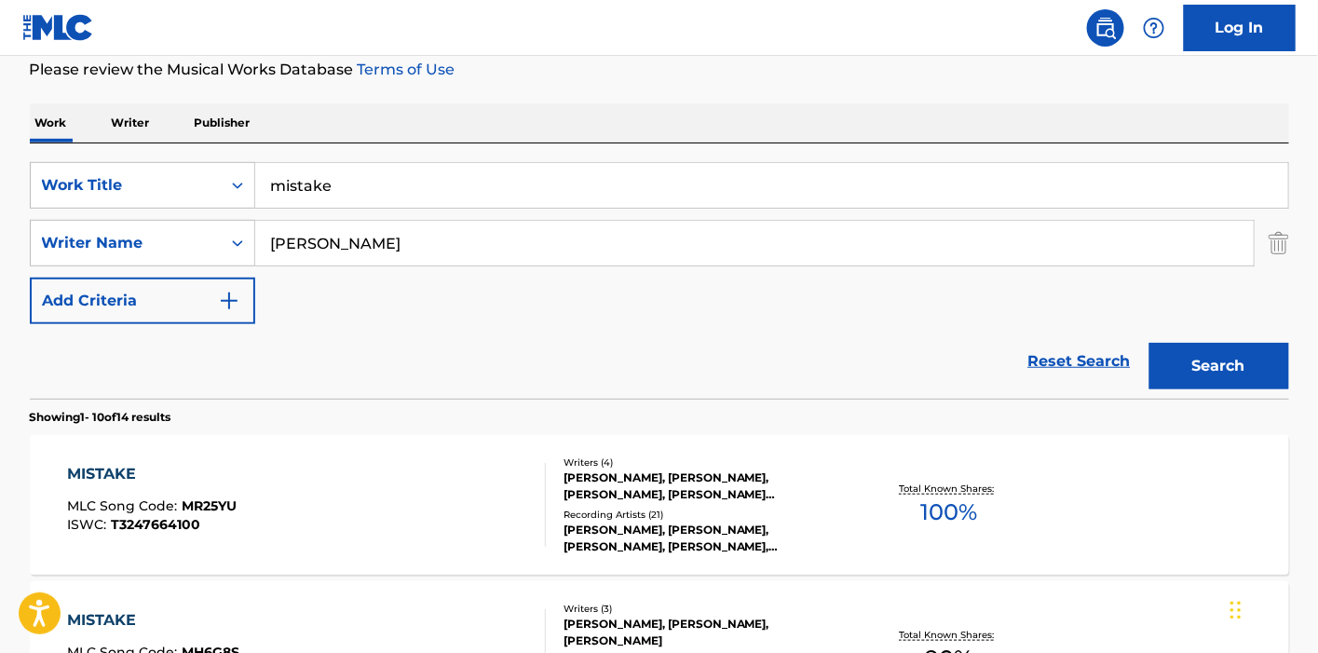
scroll to position [356, 0]
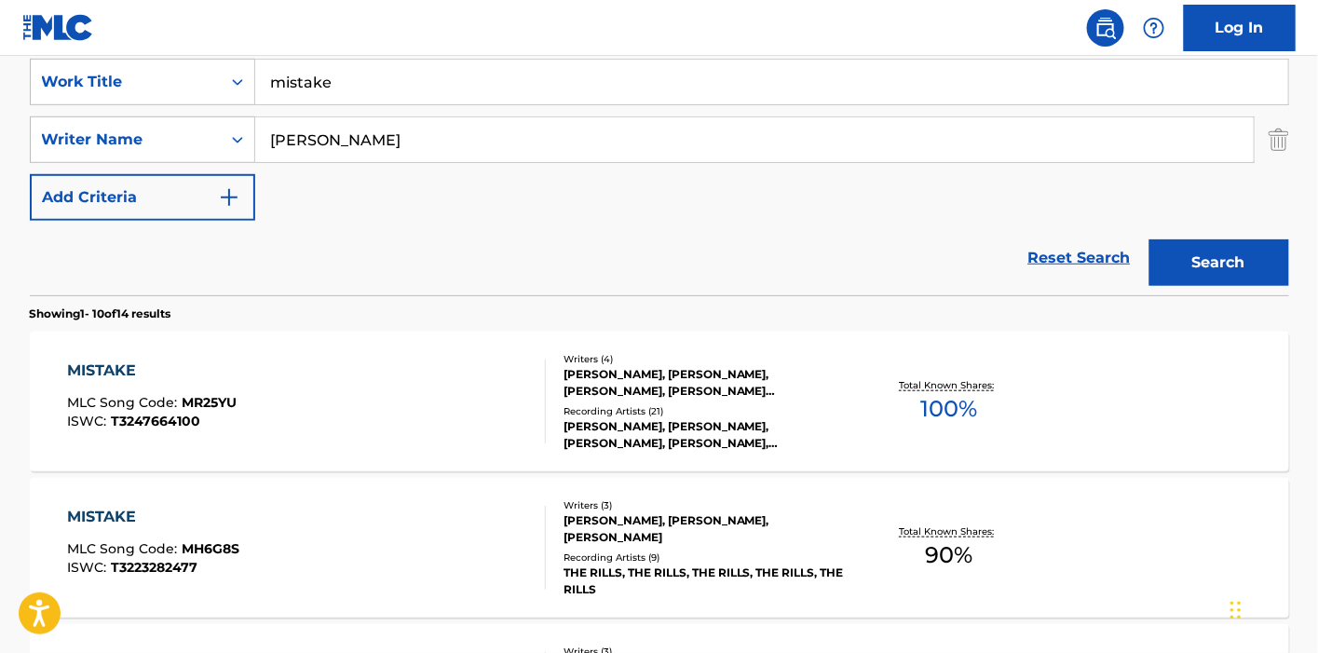
click at [601, 356] on div "Writers ( 4 )" at bounding box center [703, 359] width 281 height 14
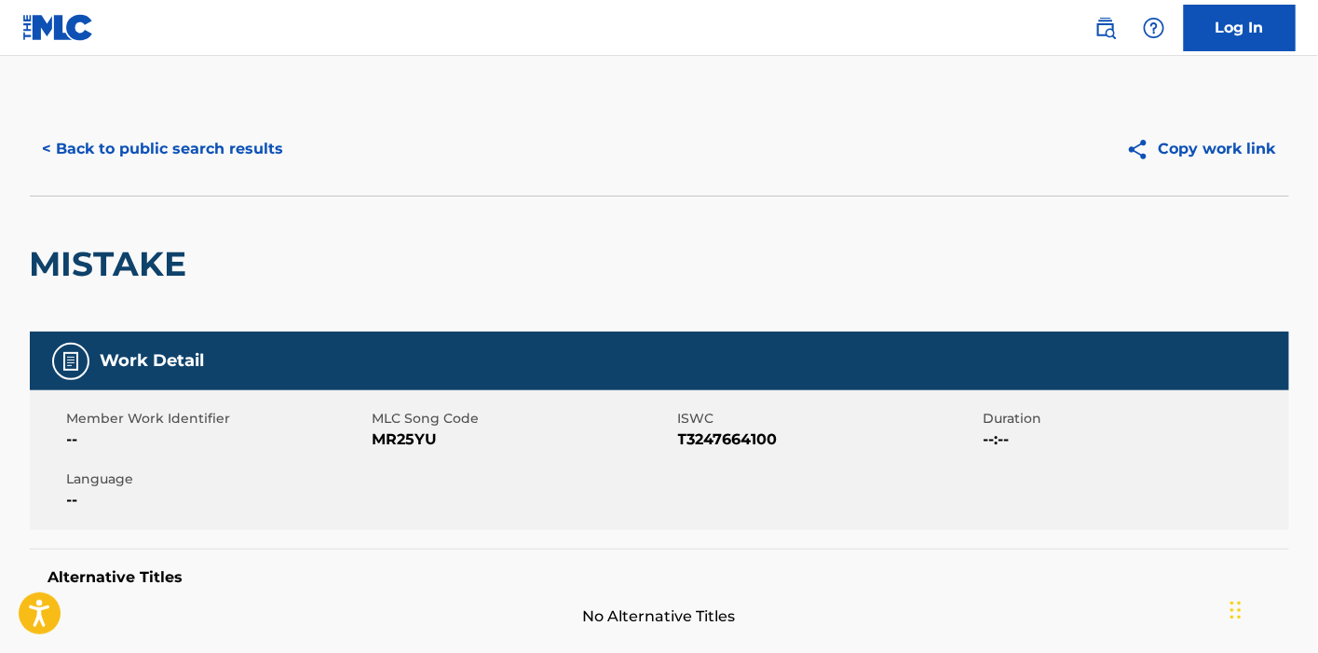
click at [71, 159] on button "< Back to public search results" at bounding box center [163, 149] width 267 height 47
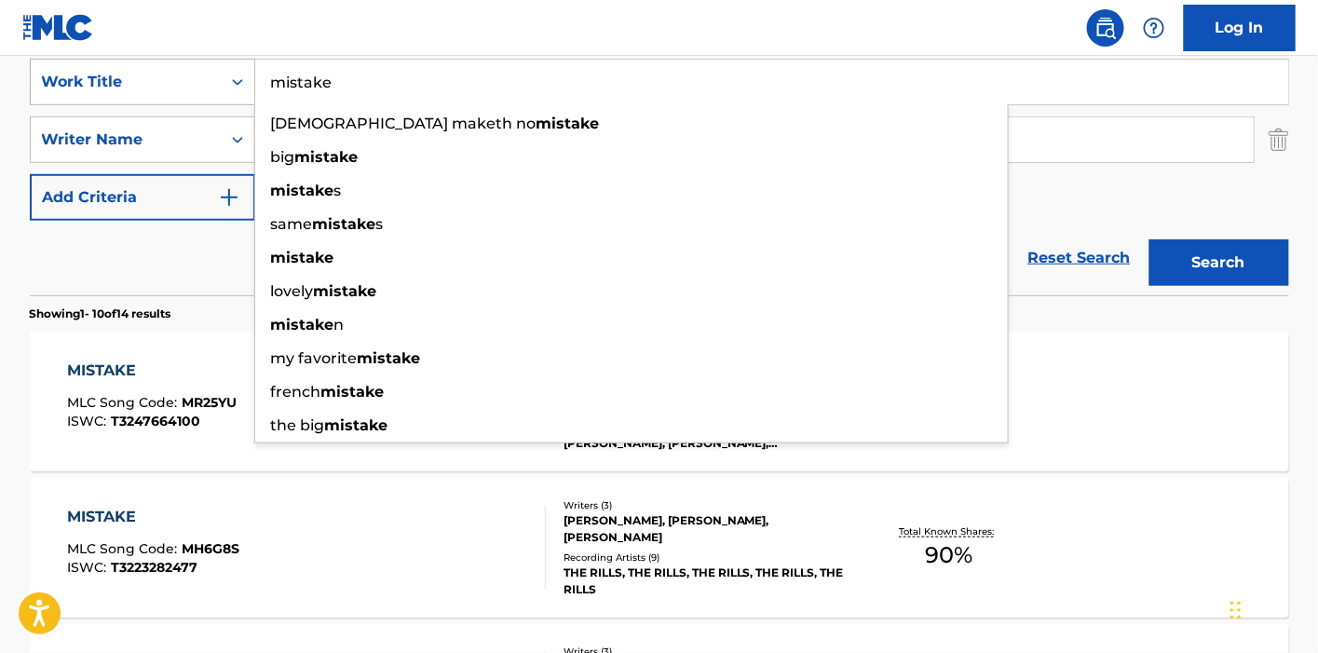
drag, startPoint x: 277, startPoint y: 84, endPoint x: 239, endPoint y: 86, distance: 37.3
click at [239, 85] on div "SearchWithCriteriad64d7512-a1c1-47b8-a7f5-2edb404d89d5 Work Title mistake god m…" at bounding box center [659, 82] width 1259 height 47
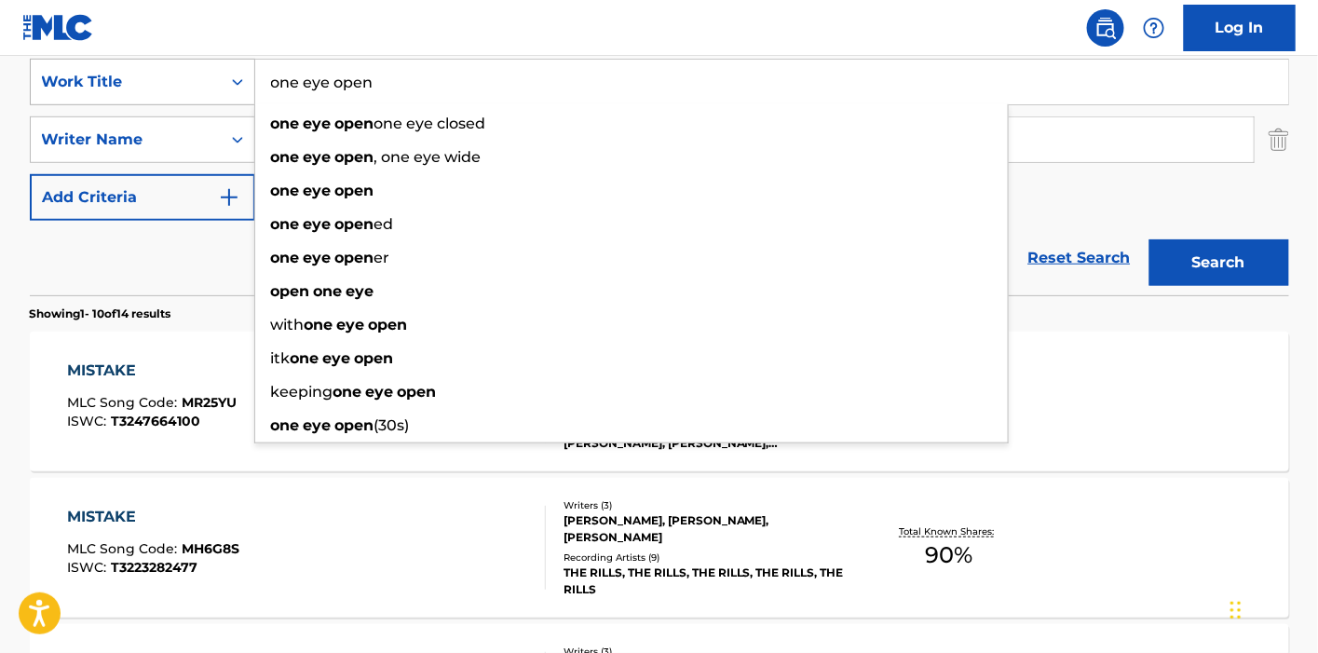
type input "one eye open"
click at [1149, 239] on button "Search" at bounding box center [1219, 262] width 140 height 47
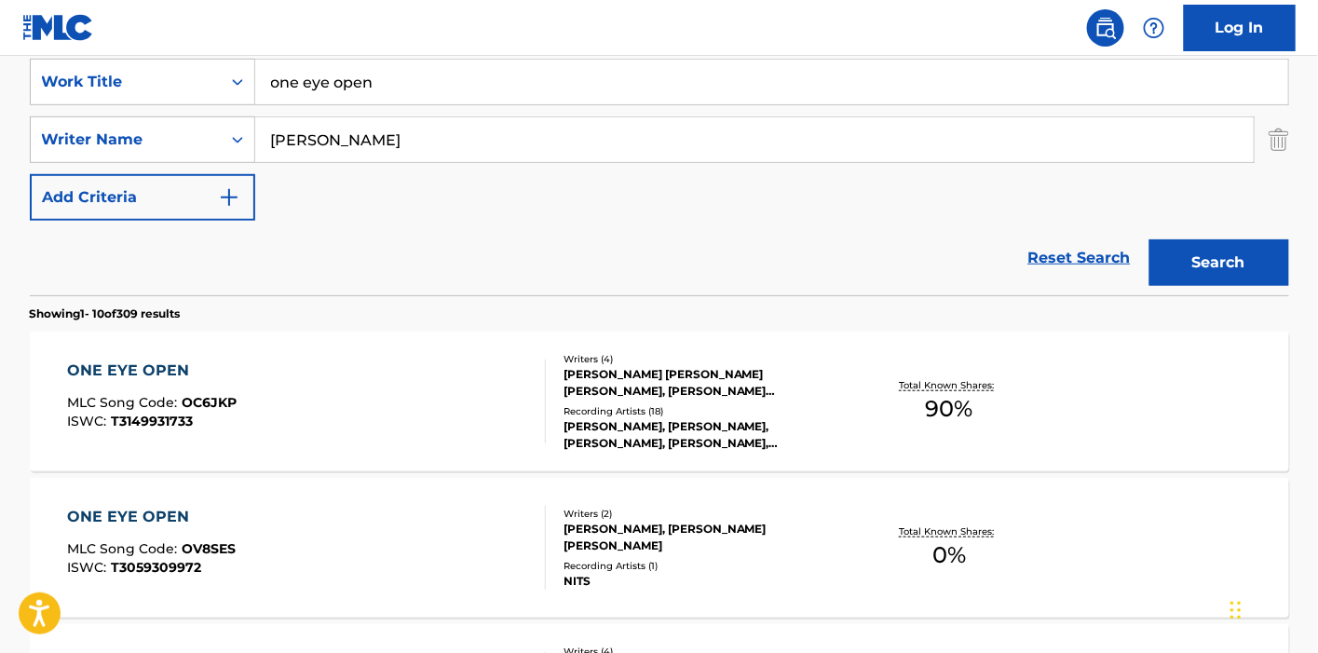
click at [476, 404] on div "ONE EYE OPEN MLC Song Code : OC6JKP ISWC : T3149931733" at bounding box center [306, 401] width 479 height 84
